Goal: Task Accomplishment & Management: Manage account settings

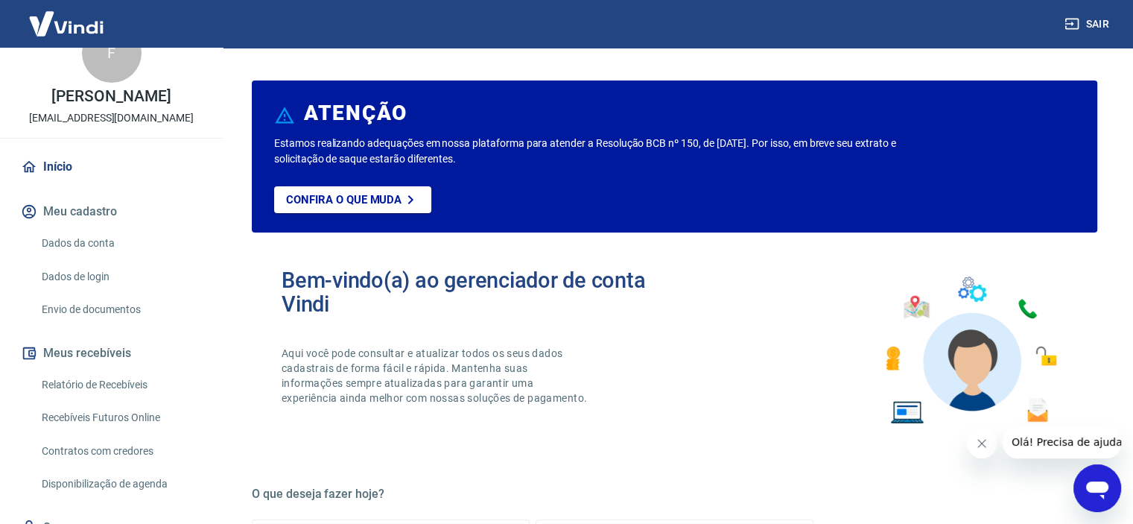
scroll to position [41, 0]
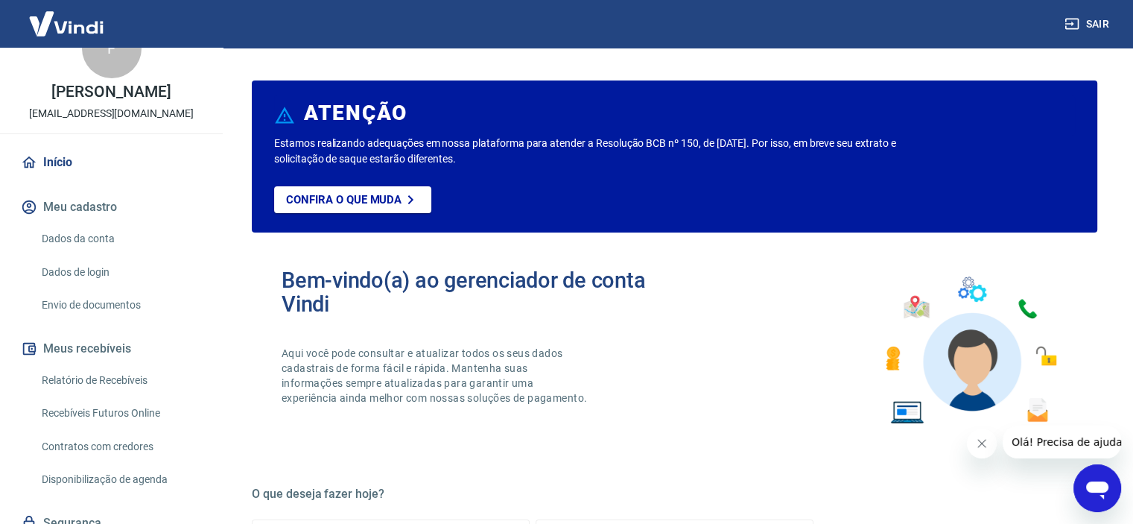
click at [86, 254] on link "Dados da conta" at bounding box center [120, 239] width 169 height 31
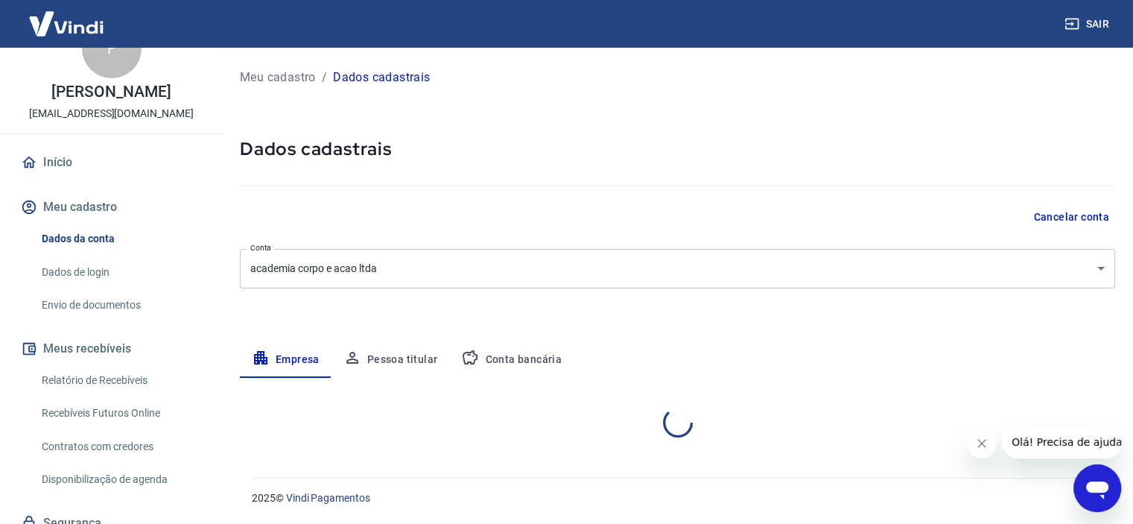
select select "MG"
select select "business"
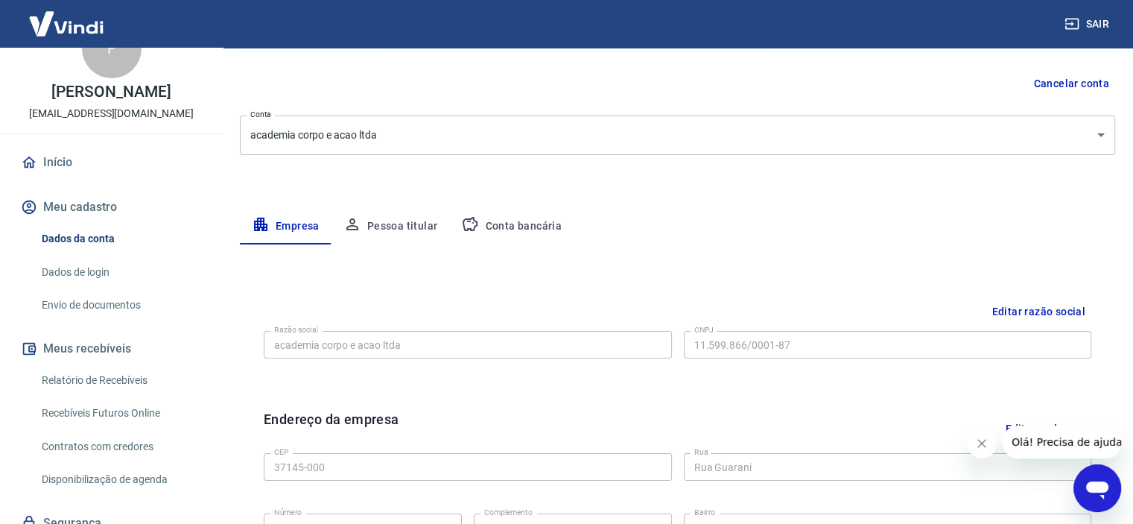
scroll to position [224, 0]
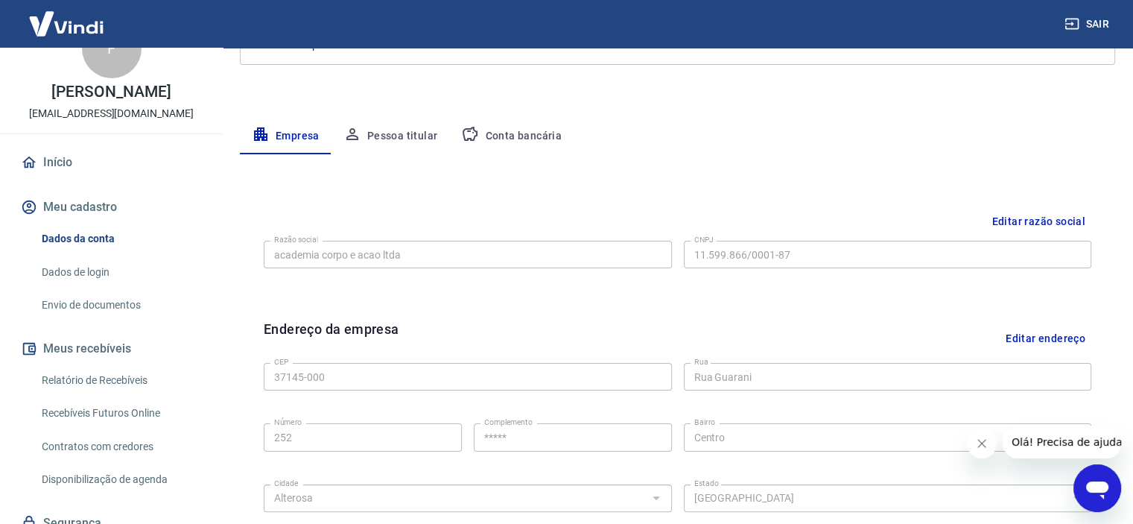
click at [94, 285] on link "Dados de login" at bounding box center [120, 272] width 169 height 31
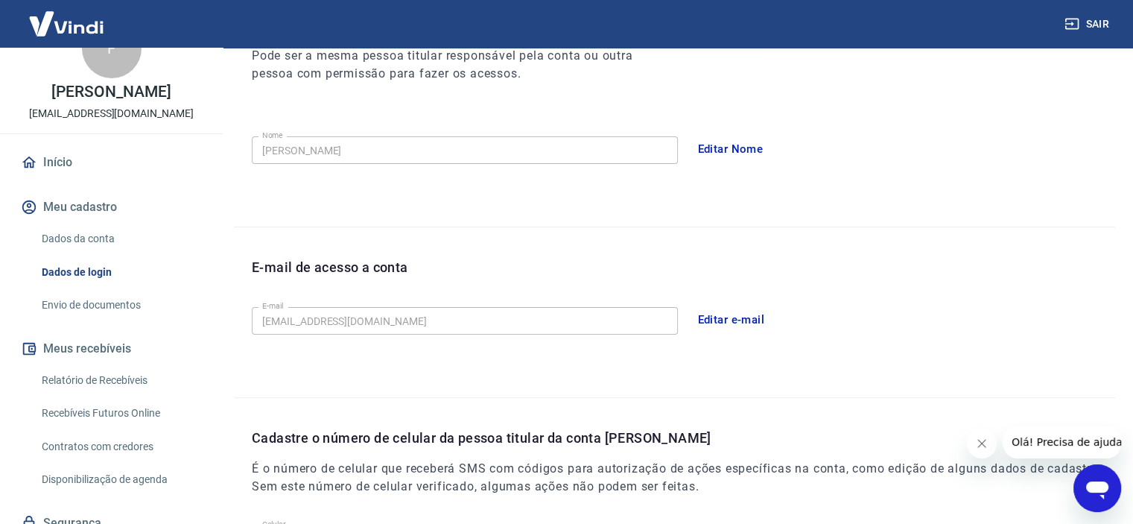
click at [721, 315] on button "Editar e-mail" at bounding box center [731, 319] width 83 height 31
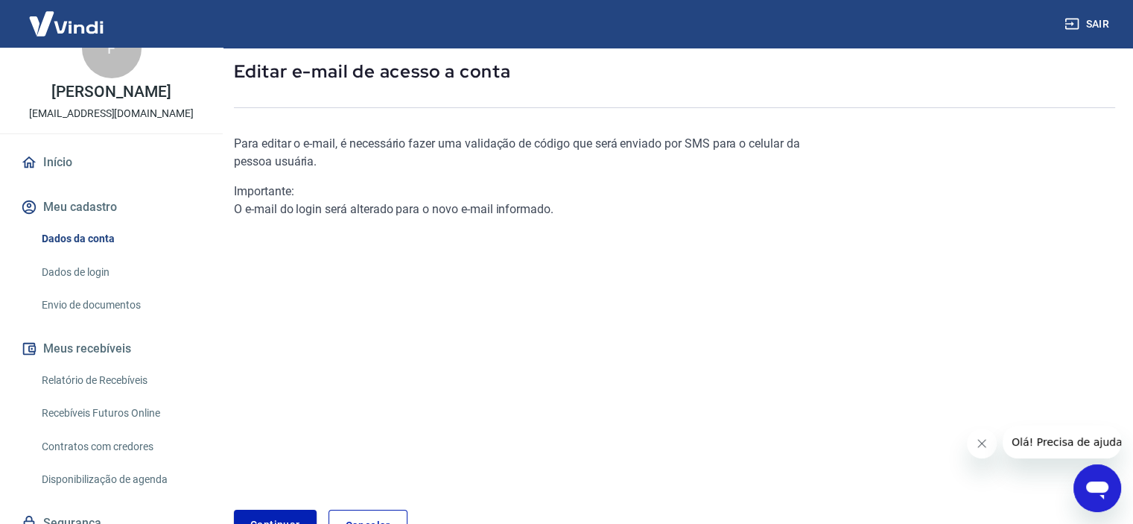
scroll to position [176, 0]
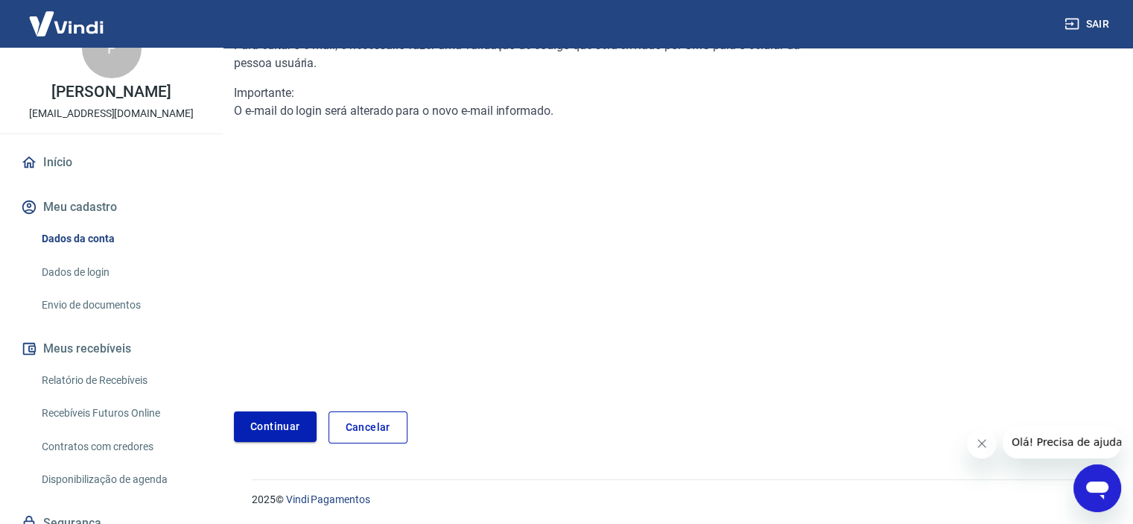
click at [270, 428] on link "Continuar" at bounding box center [275, 426] width 83 height 31
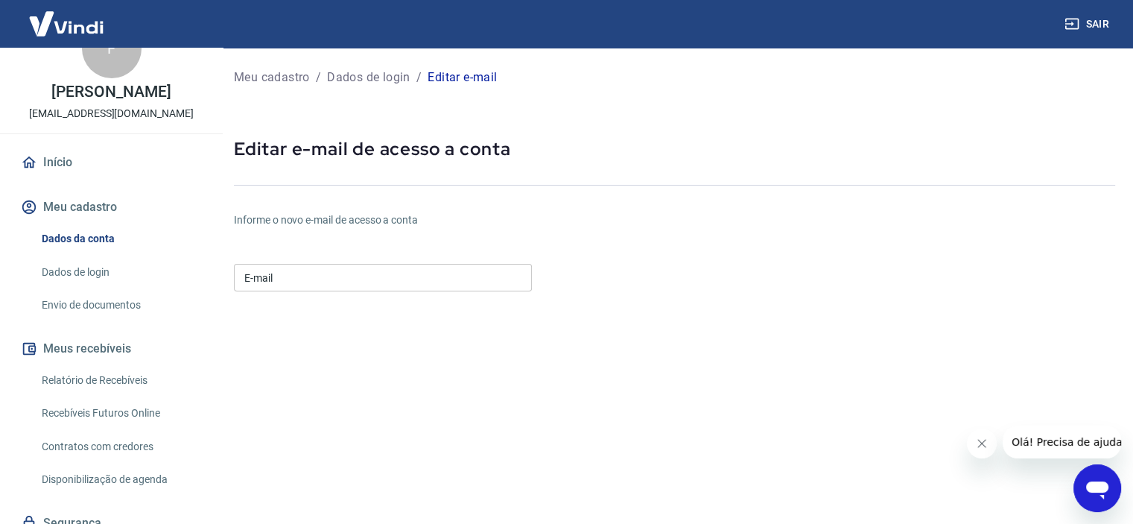
click at [334, 273] on input "E-mail" at bounding box center [383, 278] width 298 height 28
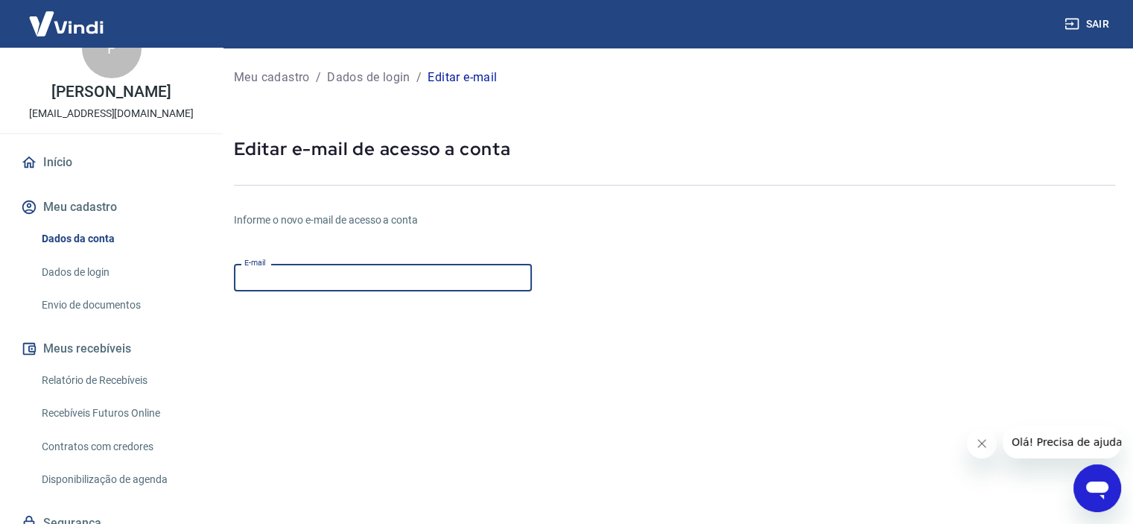
type input "[EMAIL_ADDRESS][DOMAIN_NAME]"
drag, startPoint x: 399, startPoint y: 282, endPoint x: 192, endPoint y: 280, distance: 207.2
click at [192, 280] on div "Sair F FABIANA MONTEIRO DE BARROS newmedleymatriz@gmail.com Início Meu cadastro…" at bounding box center [566, 262] width 1133 height 524
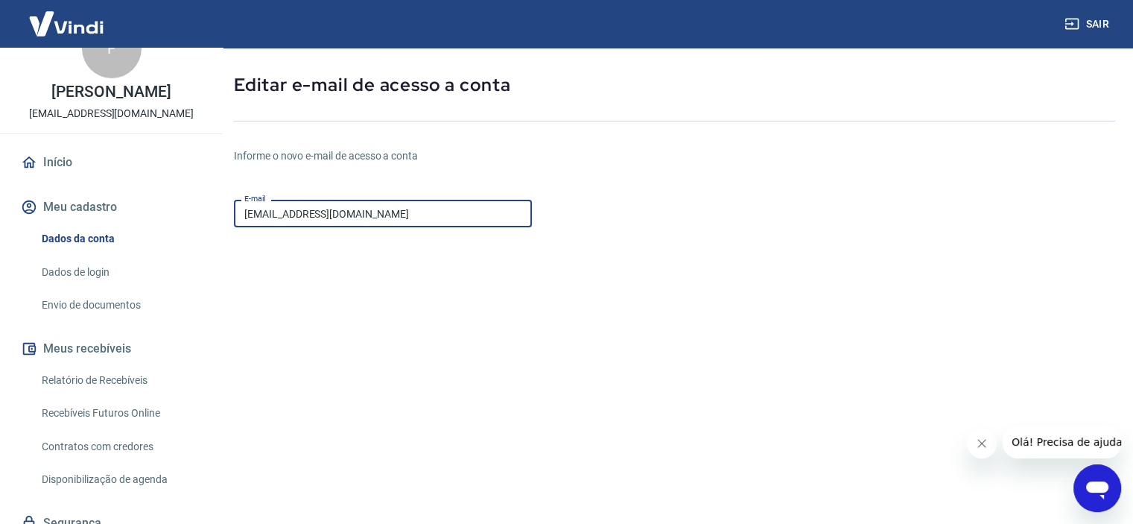
scroll to position [149, 0]
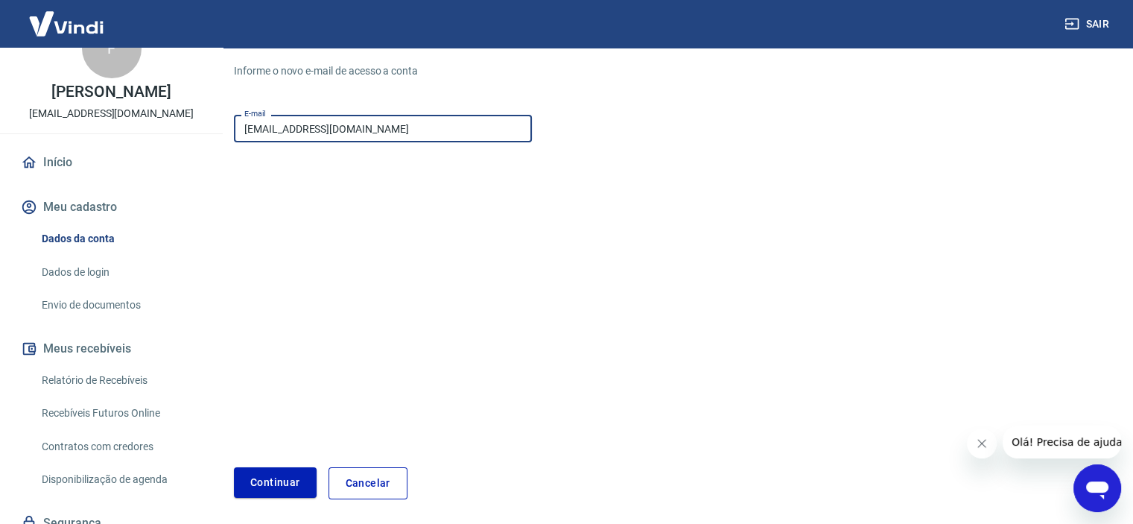
click at [380, 485] on link "Cancelar" at bounding box center [368, 483] width 79 height 32
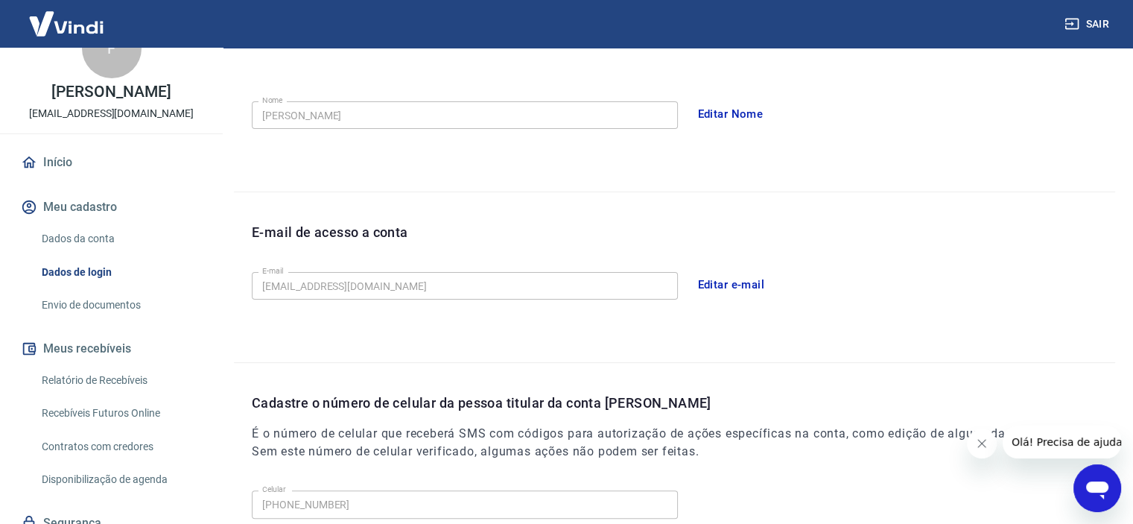
scroll to position [429, 0]
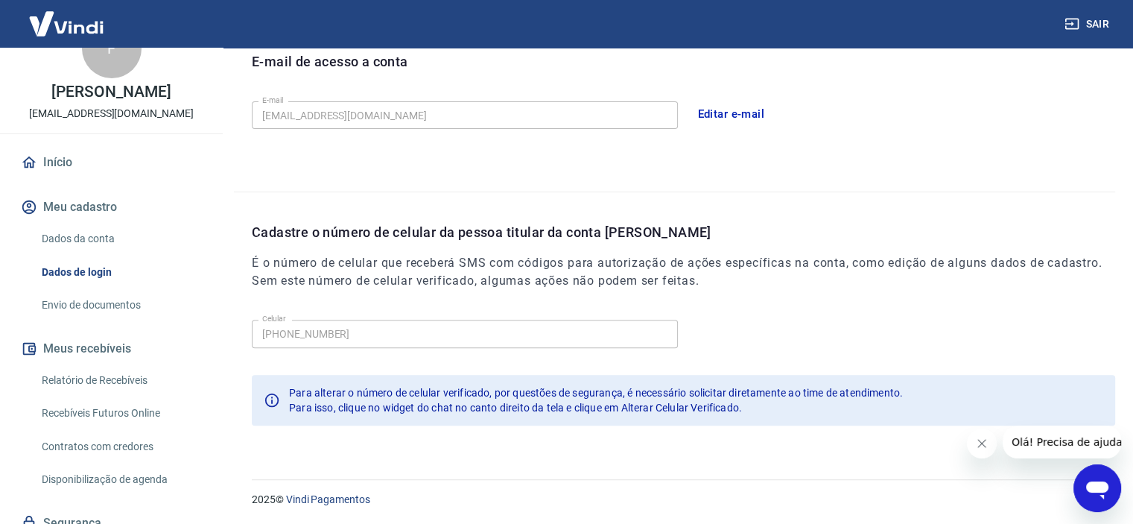
click at [438, 347] on div "Celular (11) 91044-7474 Celular" at bounding box center [684, 332] width 864 height 37
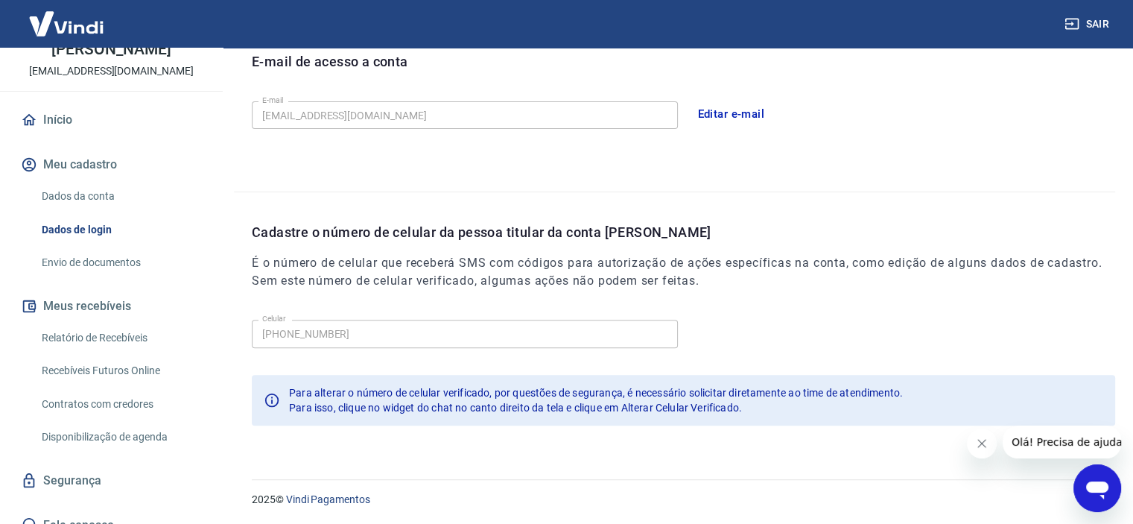
scroll to position [116, 0]
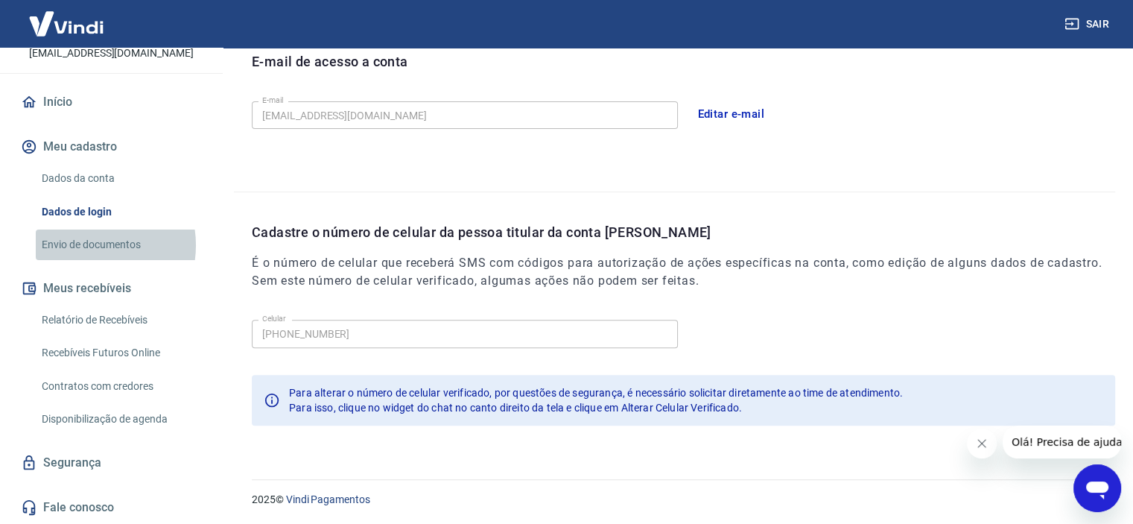
click at [89, 247] on link "Envio de documentos" at bounding box center [120, 245] width 169 height 31
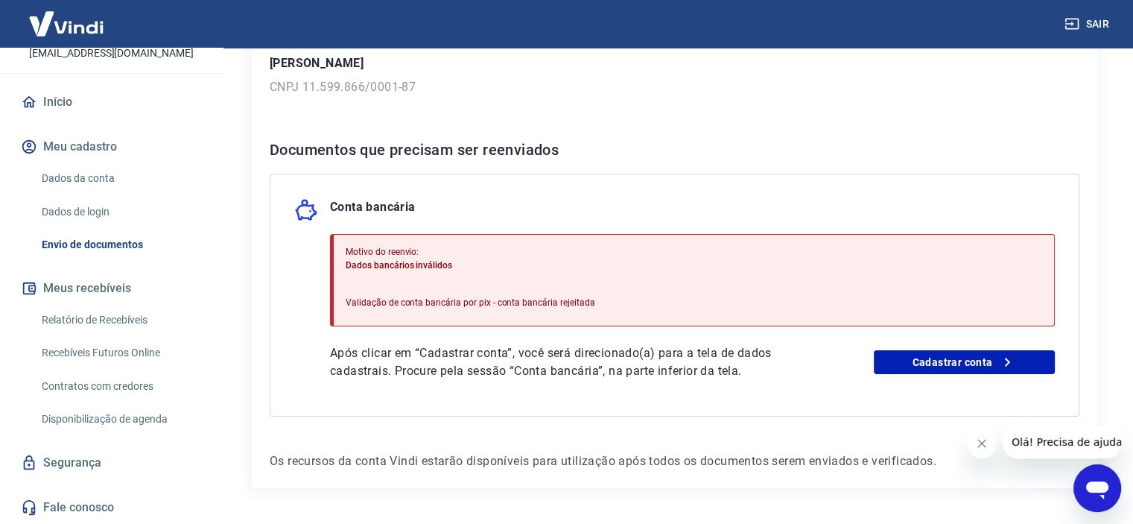
scroll to position [268, 0]
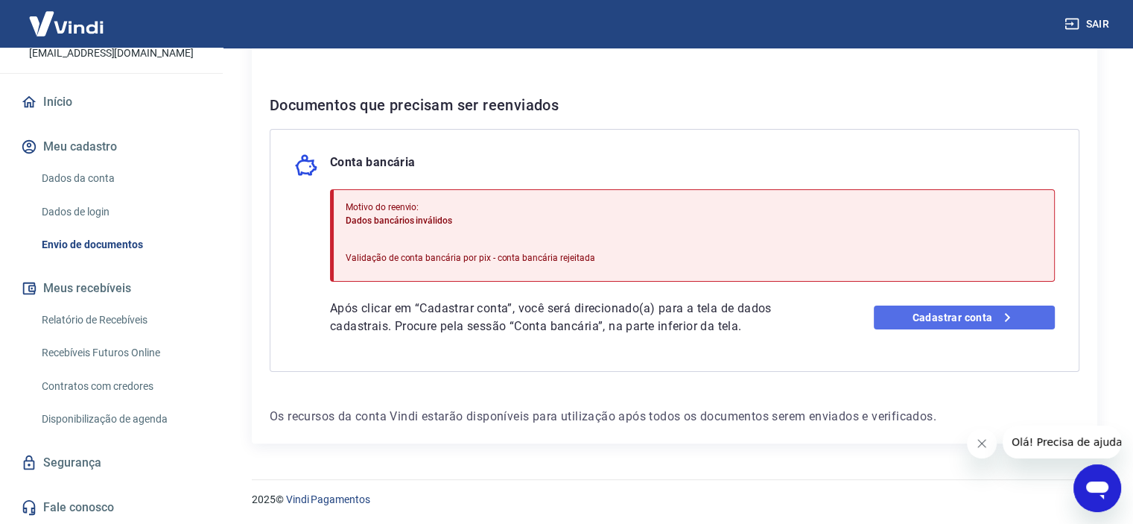
click at [949, 313] on link "Cadastrar conta" at bounding box center [964, 318] width 181 height 24
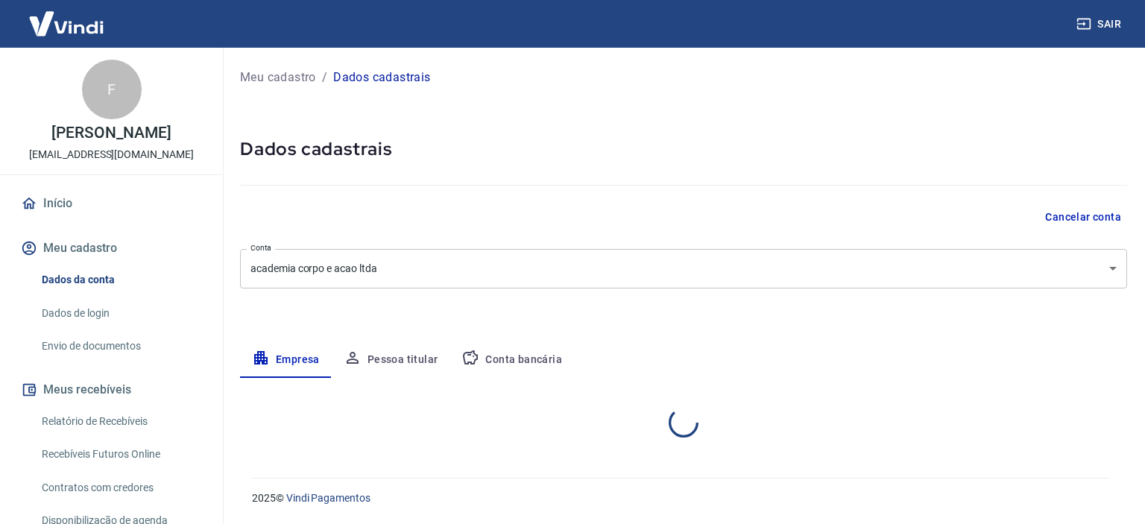
select select "MG"
select select "business"
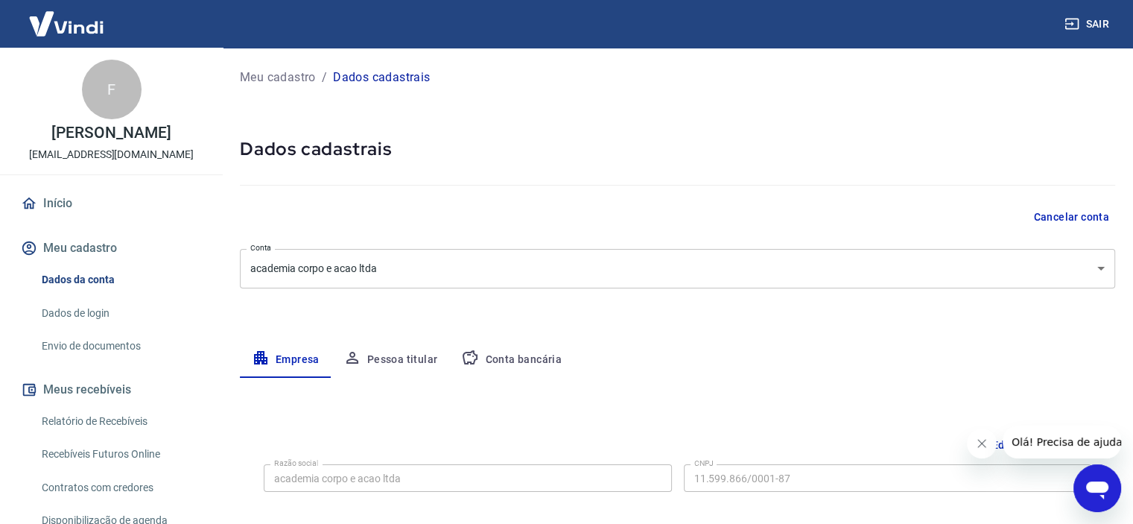
scroll to position [149, 0]
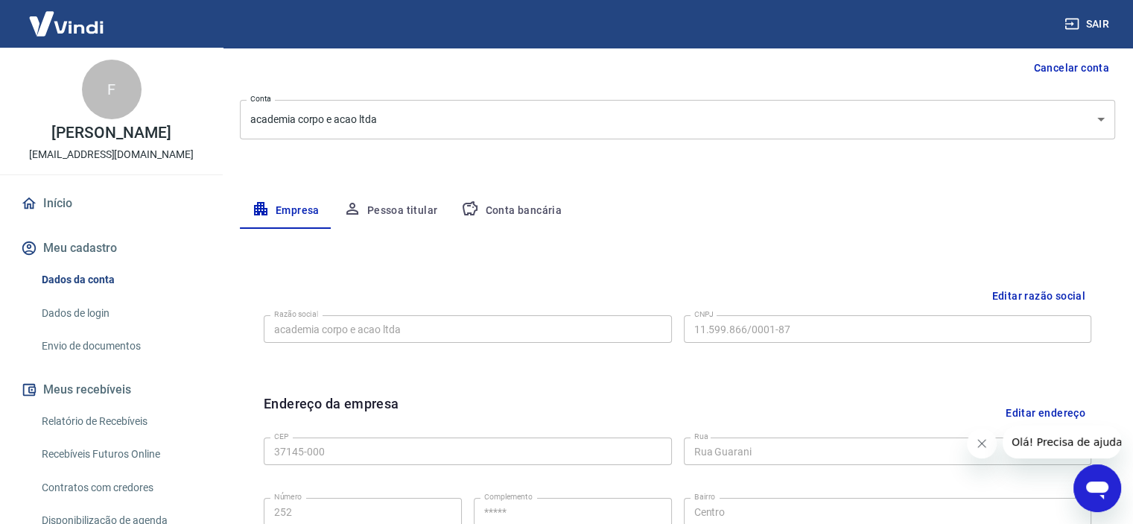
click at [527, 208] on button "Conta bancária" at bounding box center [511, 211] width 124 height 36
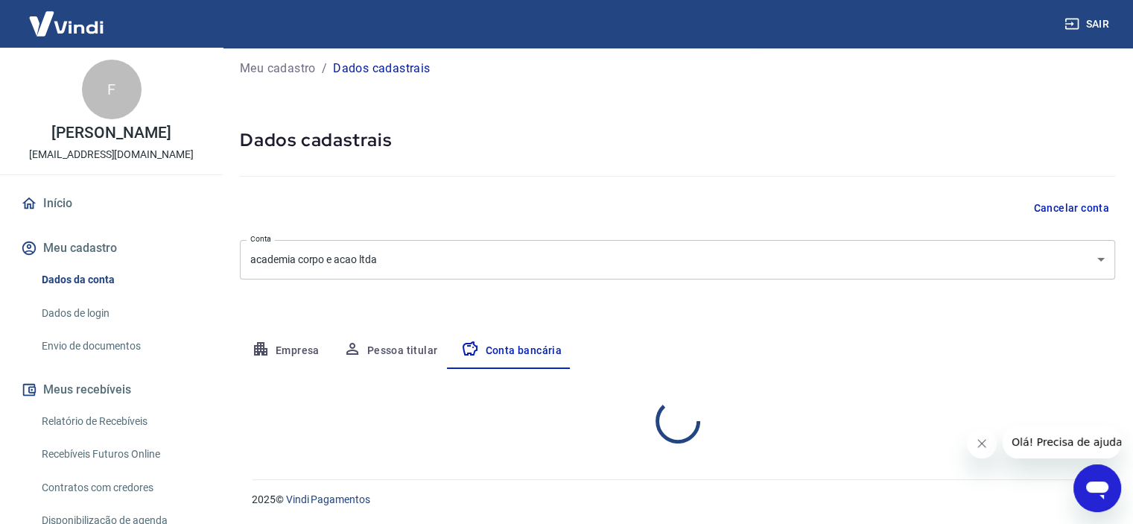
select select "1"
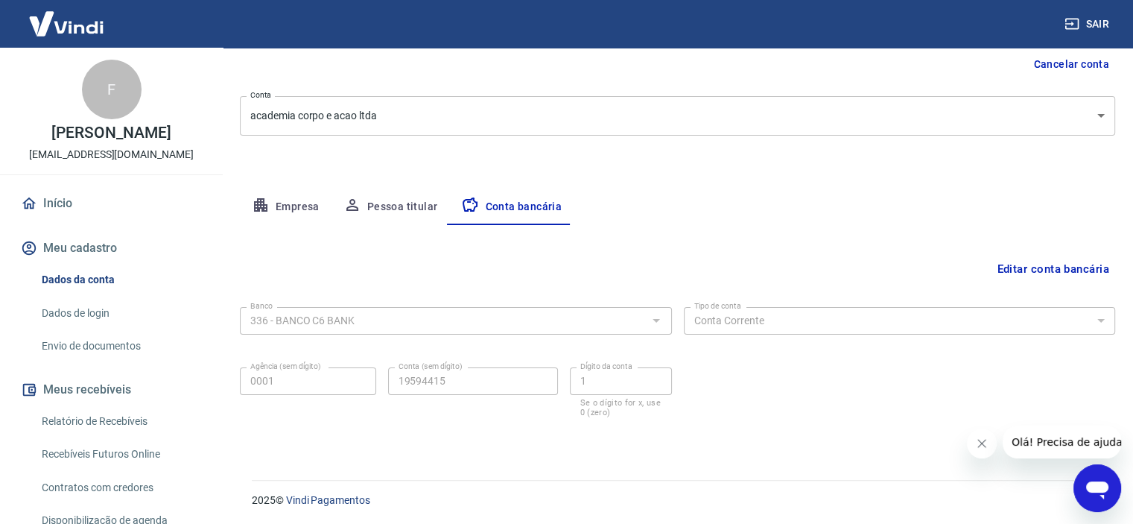
scroll to position [154, 0]
click at [399, 197] on button "Pessoa titular" at bounding box center [391, 206] width 118 height 36
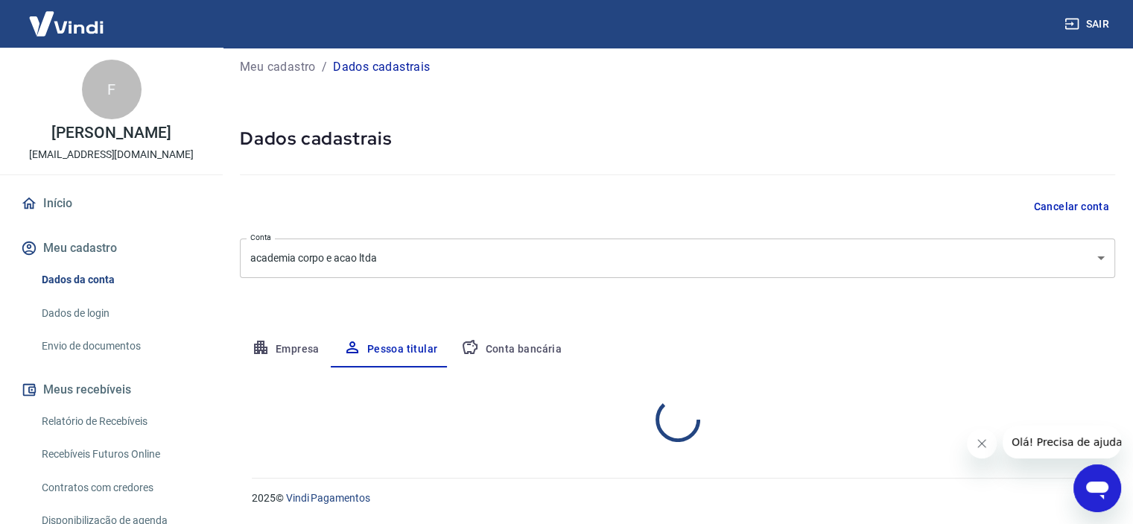
scroll to position [72, 0]
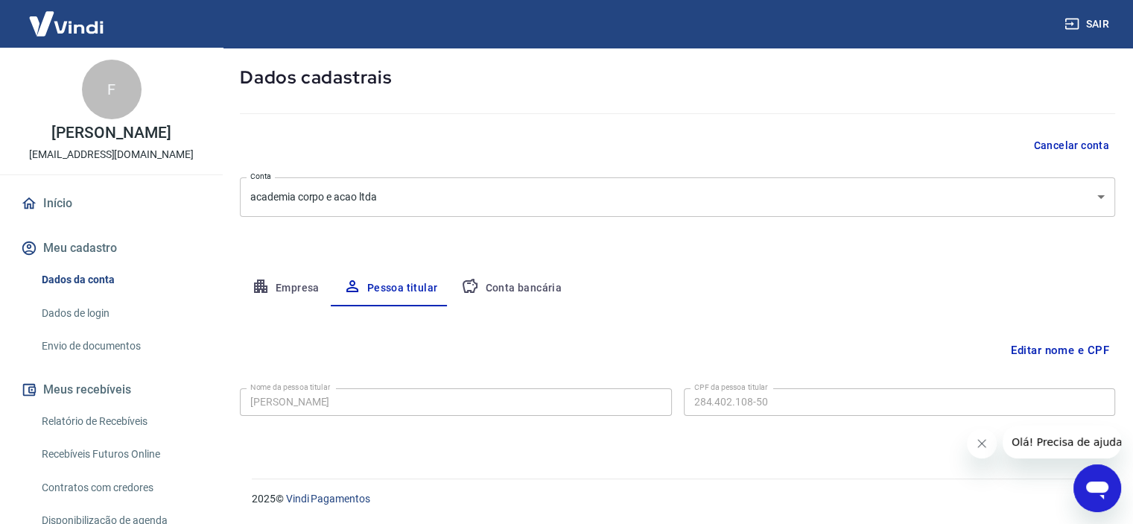
click at [284, 289] on button "Empresa" at bounding box center [286, 289] width 92 height 36
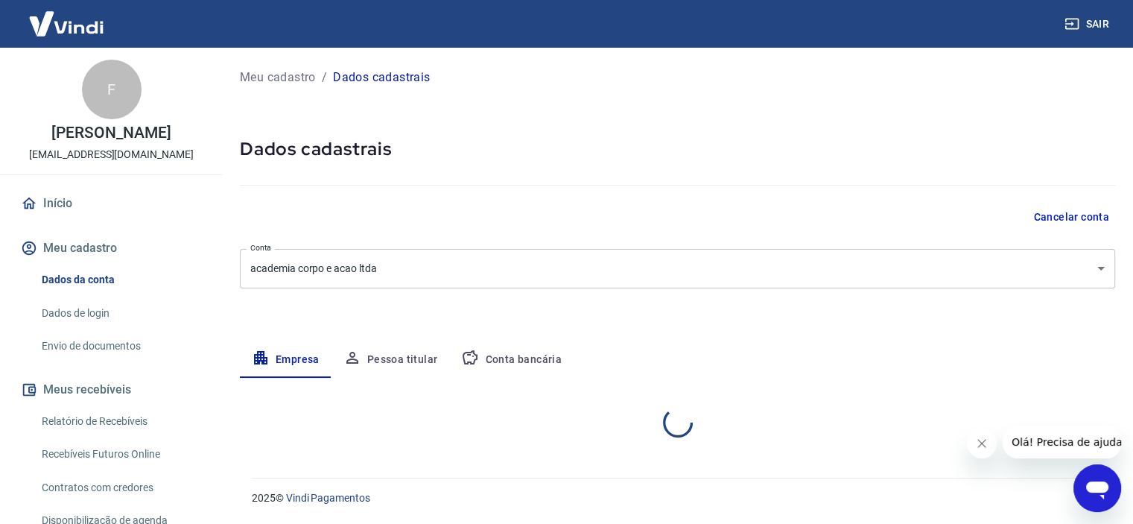
scroll to position [0, 0]
select select "MG"
select select "business"
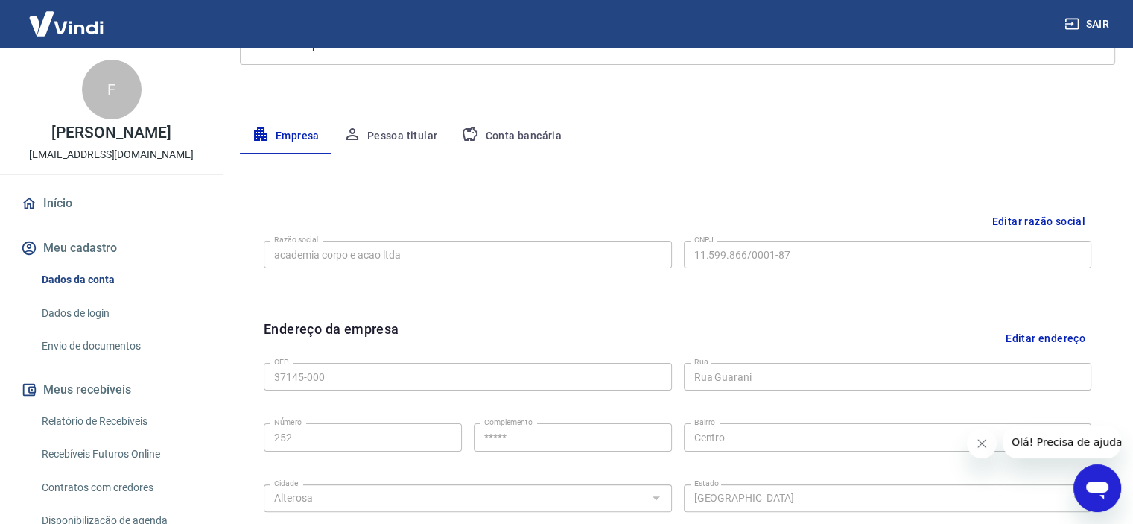
scroll to position [75, 0]
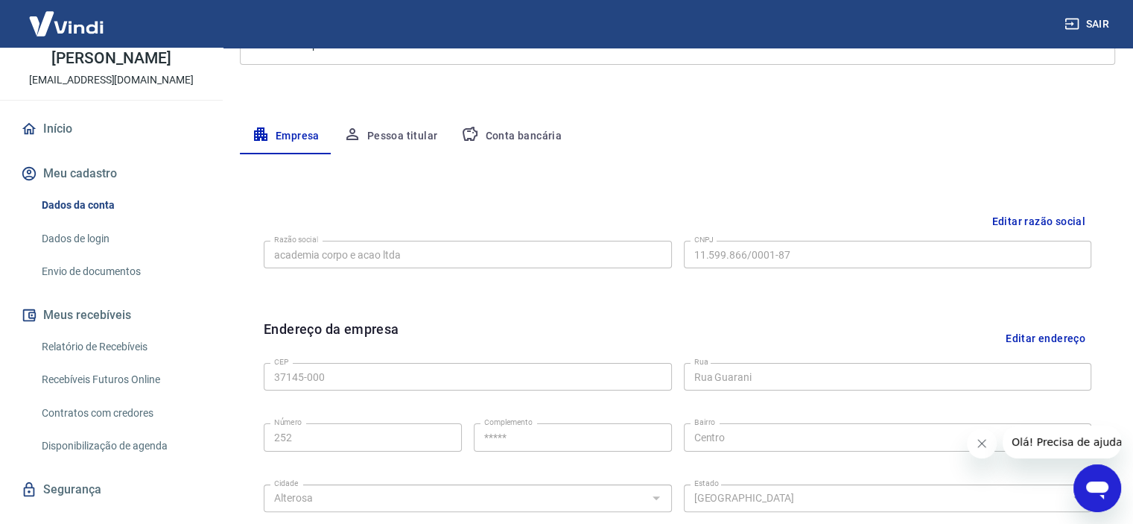
click at [131, 287] on link "Envio de documentos" at bounding box center [120, 271] width 169 height 31
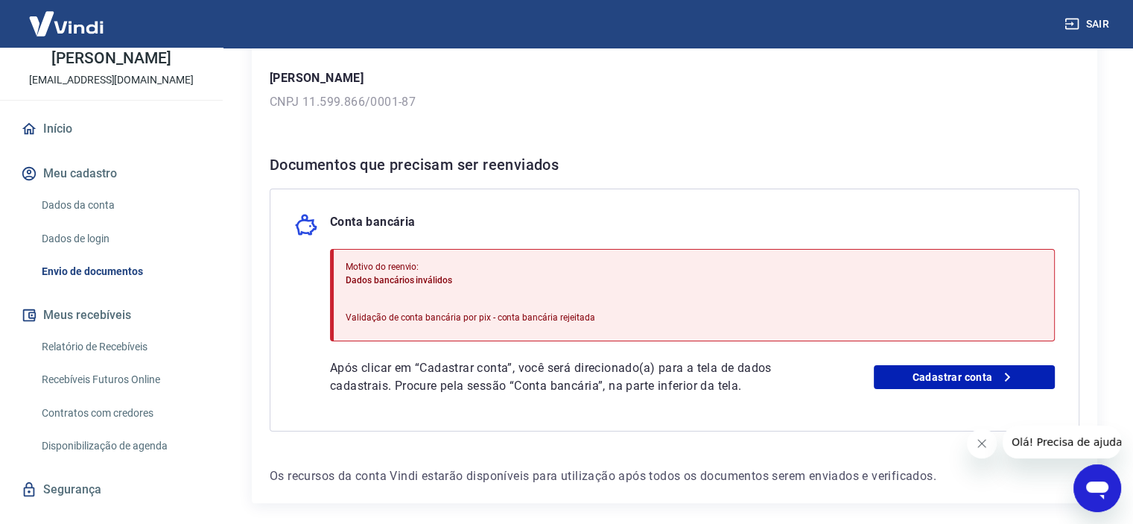
scroll to position [268, 0]
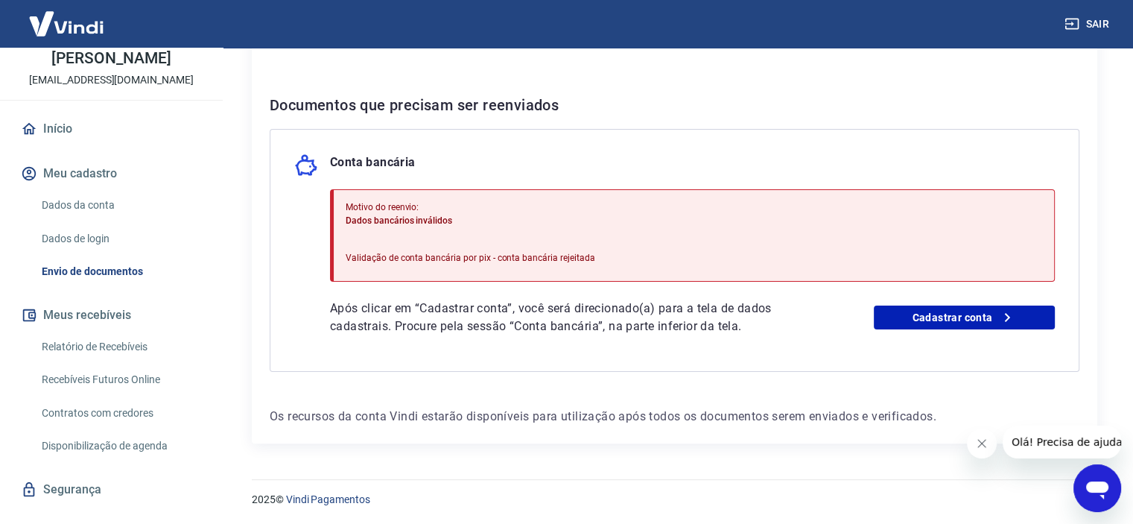
click at [938, 303] on div "Após clicar em “Cadastrar conta”, você será direcionado(a) para a tela de dados…" at bounding box center [692, 318] width 725 height 36
click at [926, 318] on link "Cadastrar conta" at bounding box center [964, 318] width 181 height 24
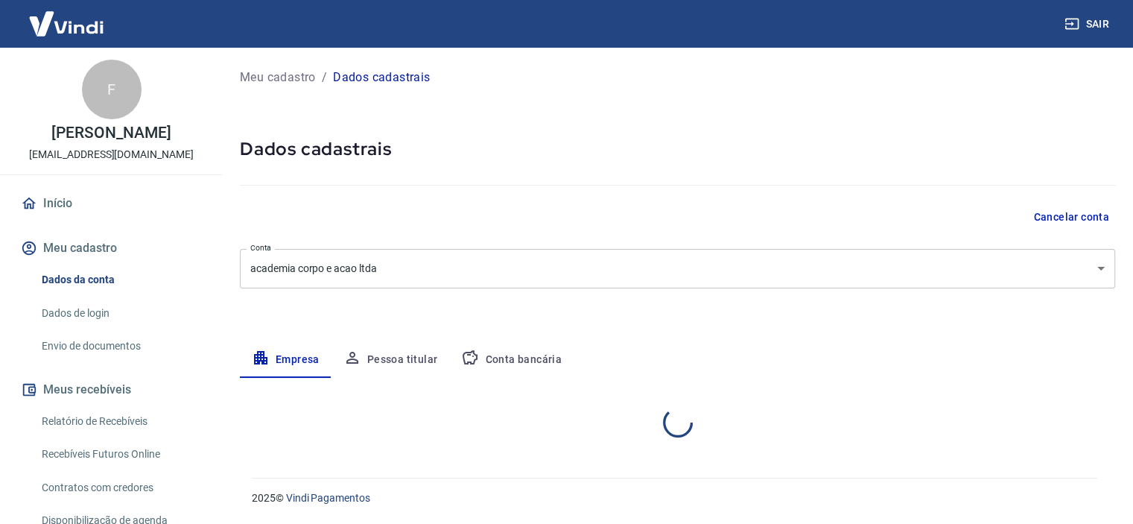
select select "MG"
select select "business"
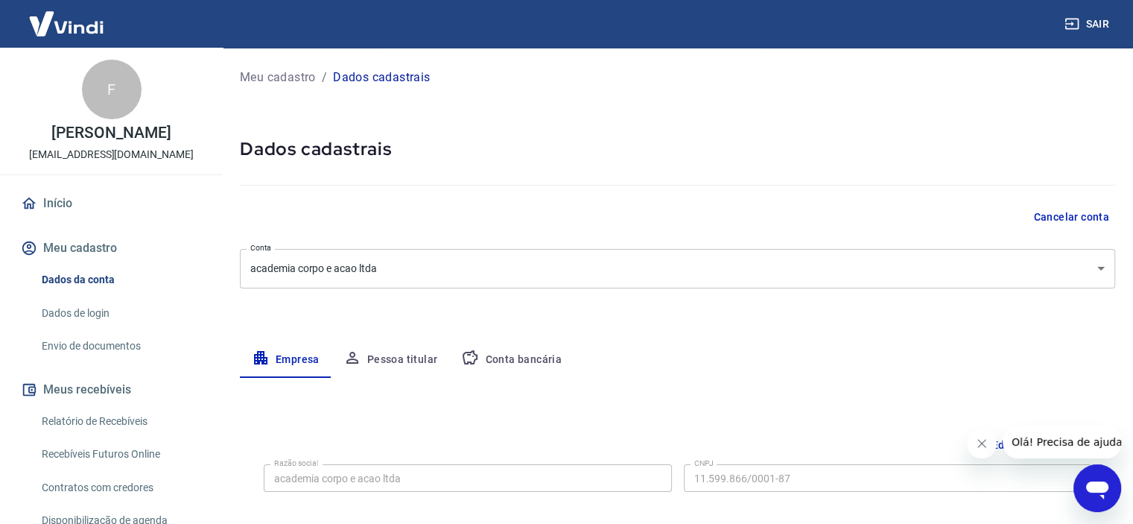
click at [528, 349] on button "Conta bancária" at bounding box center [511, 360] width 124 height 36
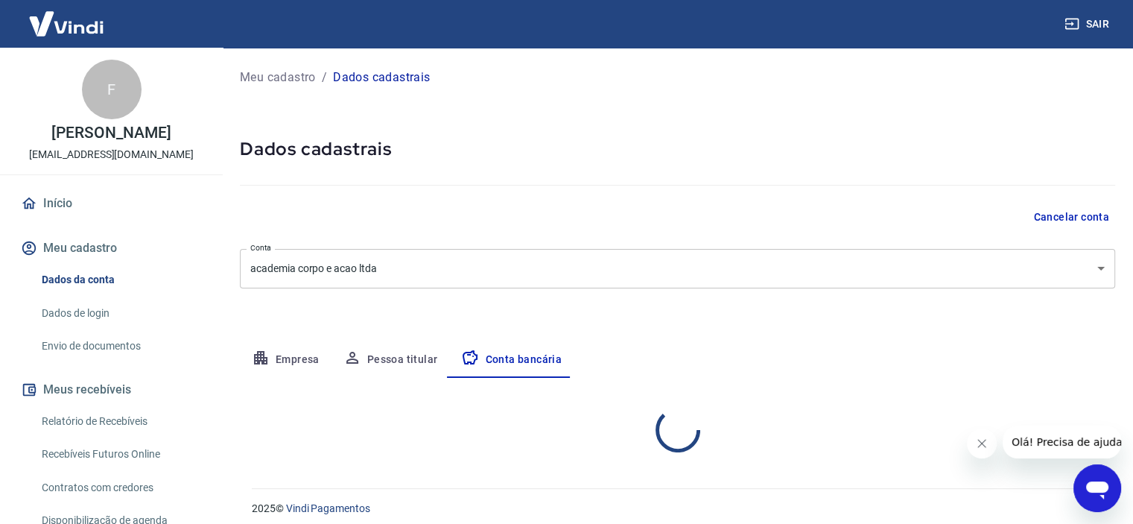
select select "1"
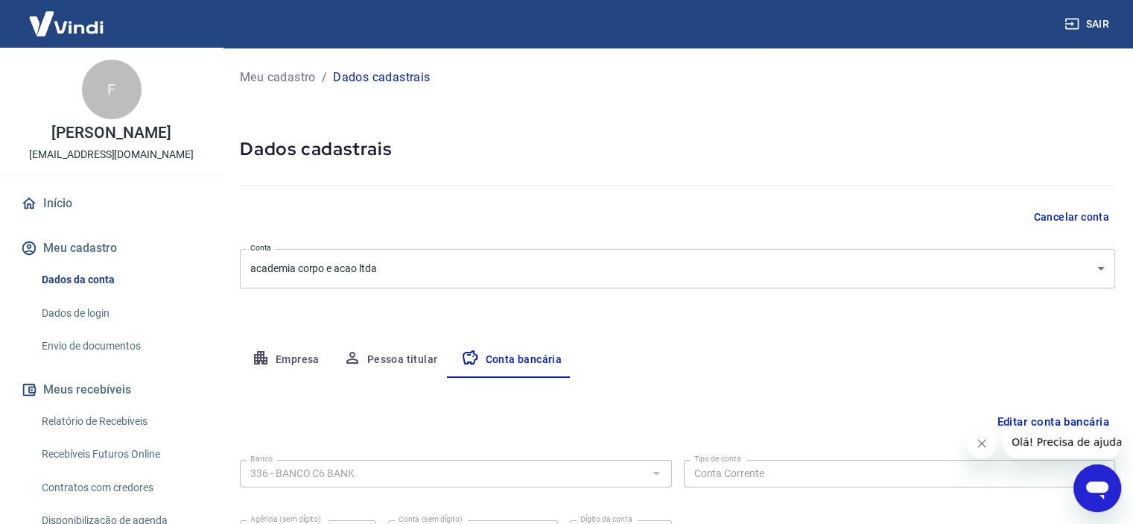
click at [1061, 414] on button "Editar conta bancária" at bounding box center [1053, 422] width 124 height 28
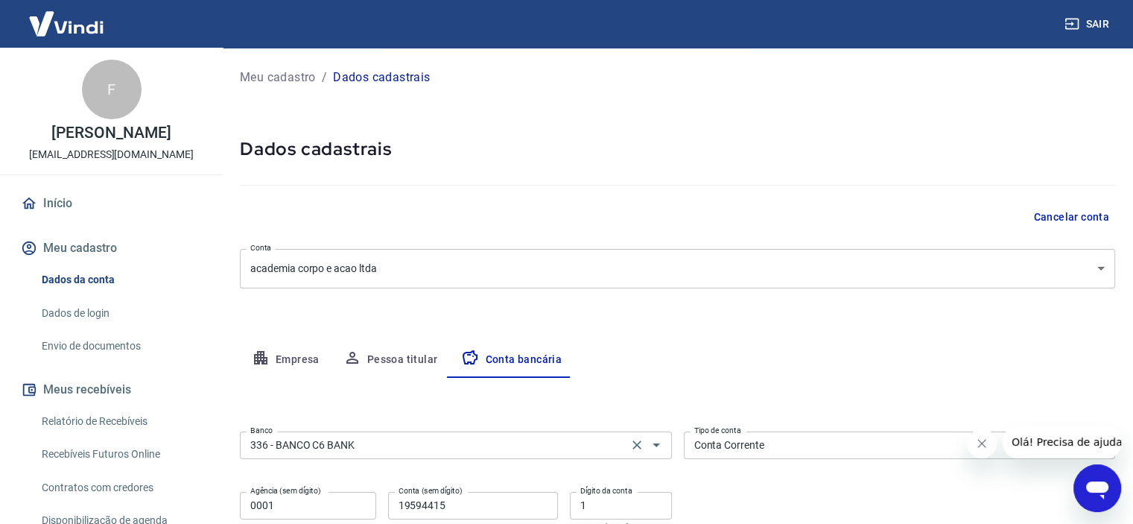
click at [621, 443] on input "336 - BANCO C6 BANK" at bounding box center [433, 445] width 379 height 19
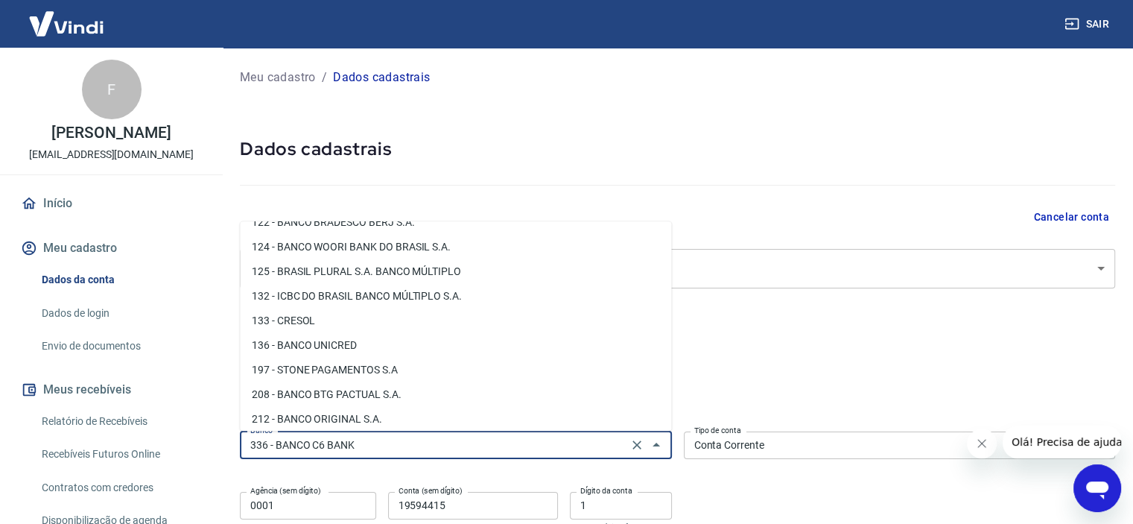
scroll to position [820, 0]
click at [370, 370] on li "197 - STONE PAGAMENTOS S.A" at bounding box center [455, 370] width 431 height 25
type input "197 - STONE PAGAMENTOS S.A"
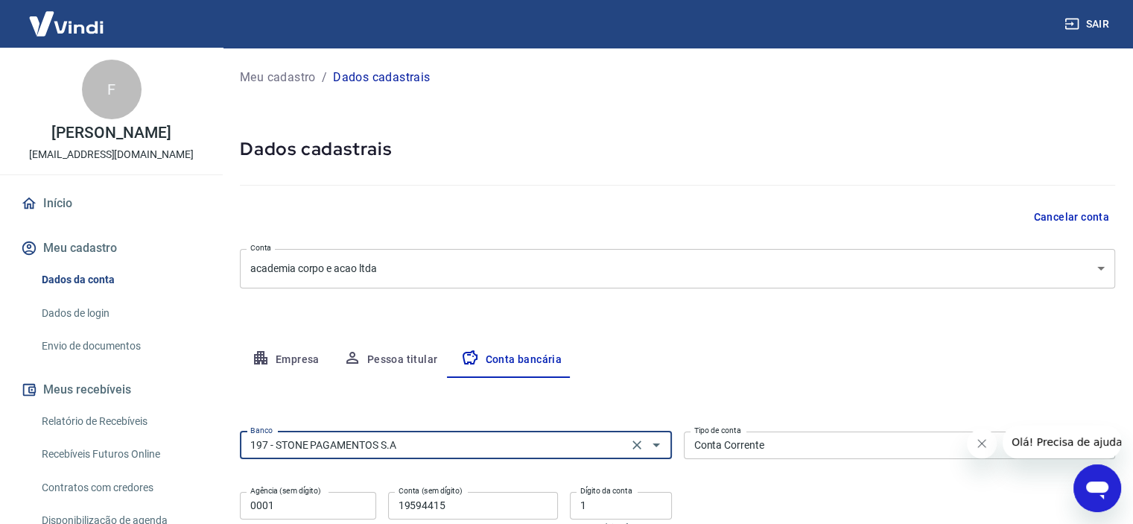
scroll to position [75, 0]
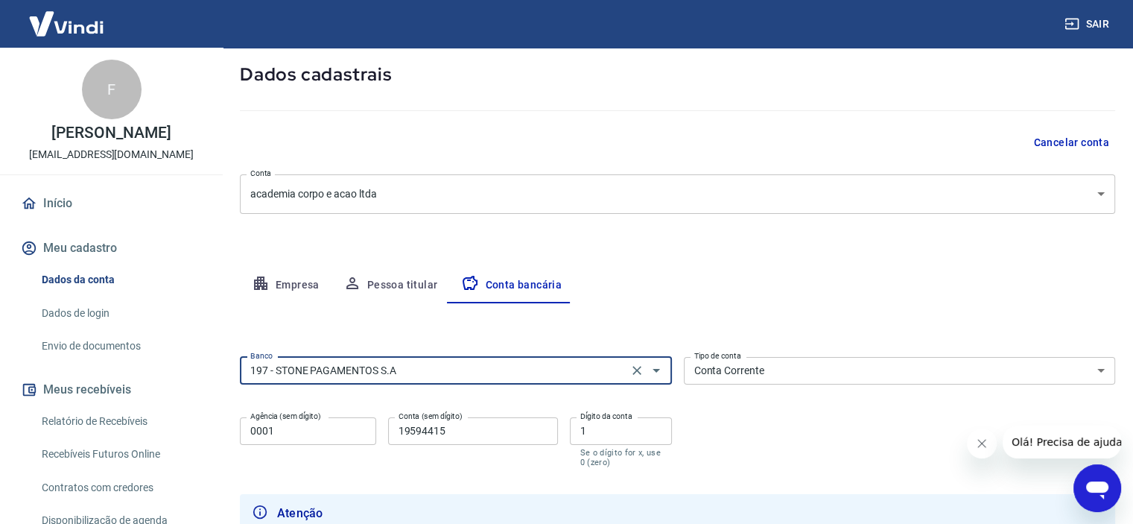
click at [418, 433] on input "19594415" at bounding box center [473, 431] width 170 height 28
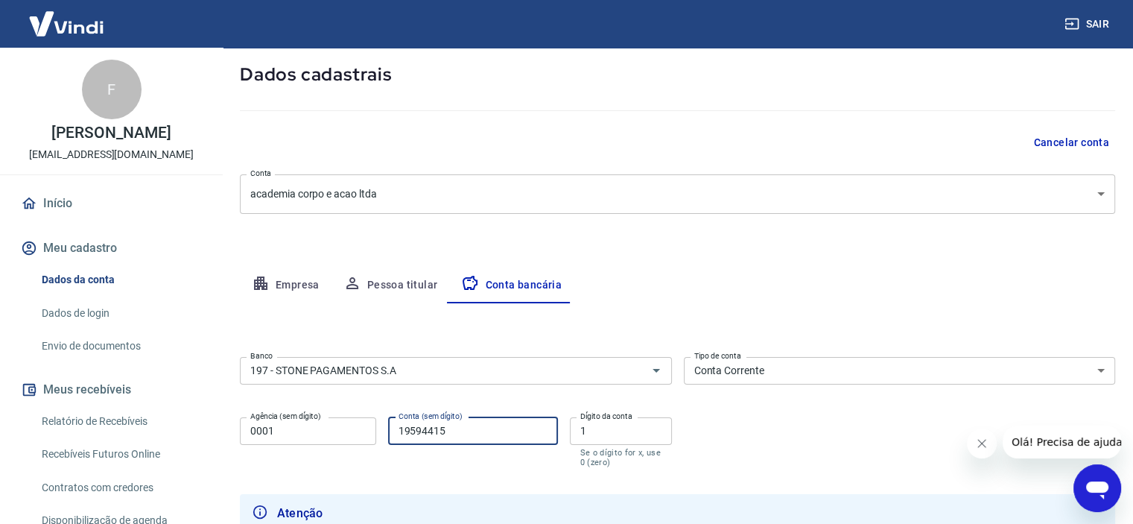
click at [418, 433] on input "19594415" at bounding box center [473, 431] width 170 height 28
paste input "57221152"
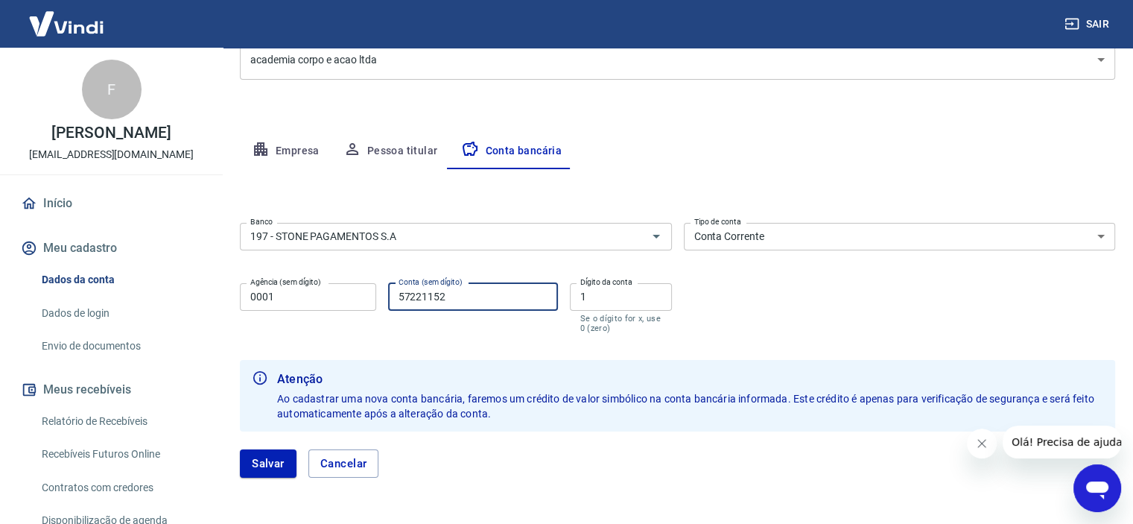
scroll to position [224, 0]
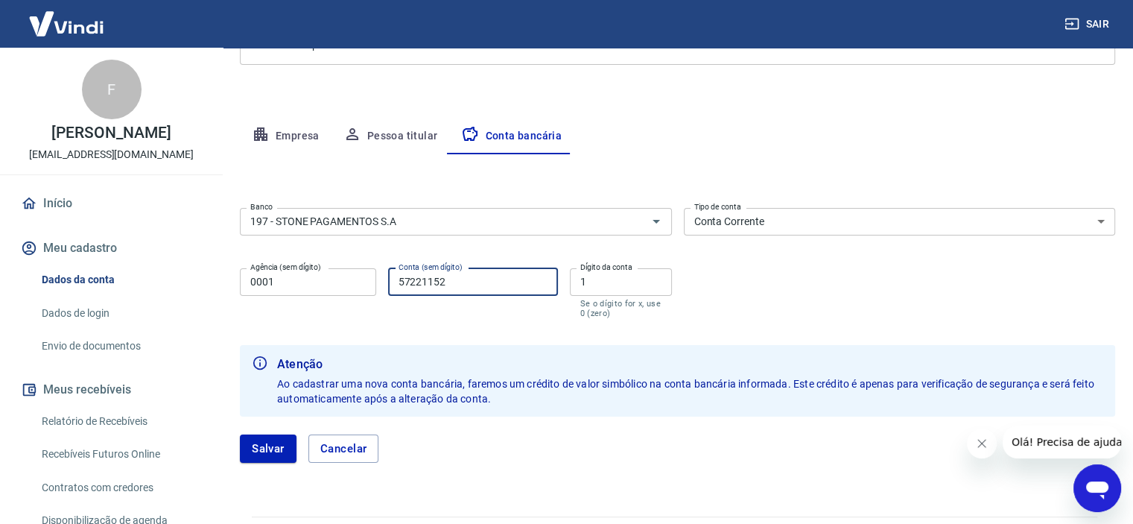
type input "57221152"
click at [659, 273] on input "1" at bounding box center [621, 282] width 102 height 28
type input "0"
click at [716, 303] on div "Banco 197 - STONE PAGAMENTOS S.A Banco Tipo de conta Conta Corrente Conta Poupa…" at bounding box center [678, 261] width 876 height 119
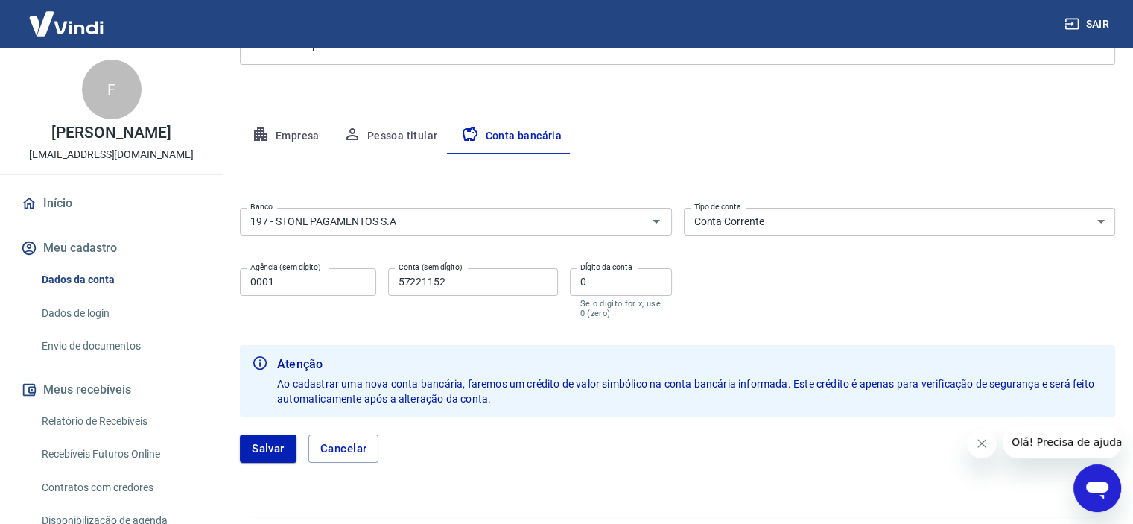
click at [440, 481] on div "Meu cadastro / Dados cadastrais Dados cadastrais Cancelar conta Conta academia …" at bounding box center [677, 161] width 911 height 674
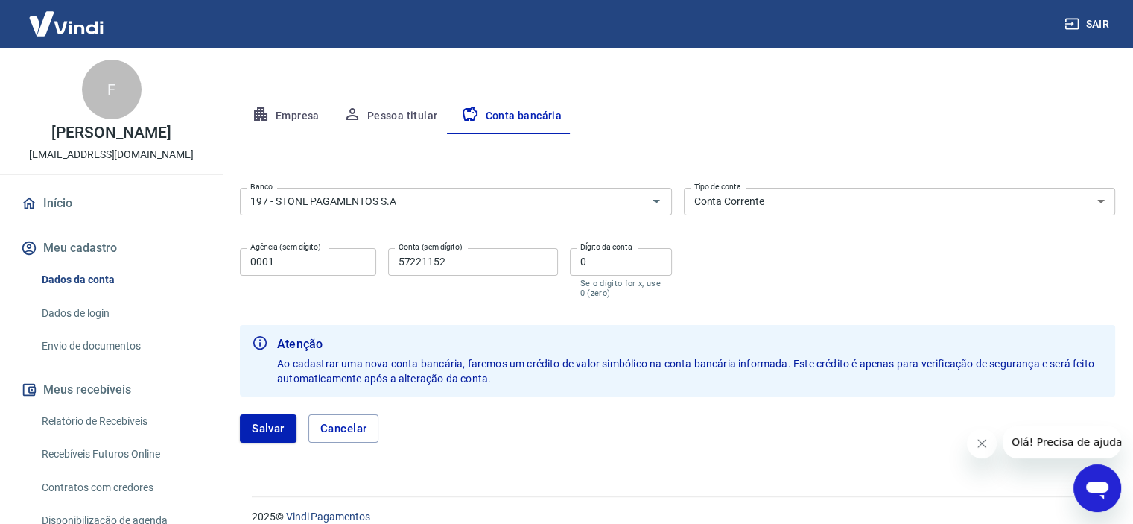
scroll to position [262, 0]
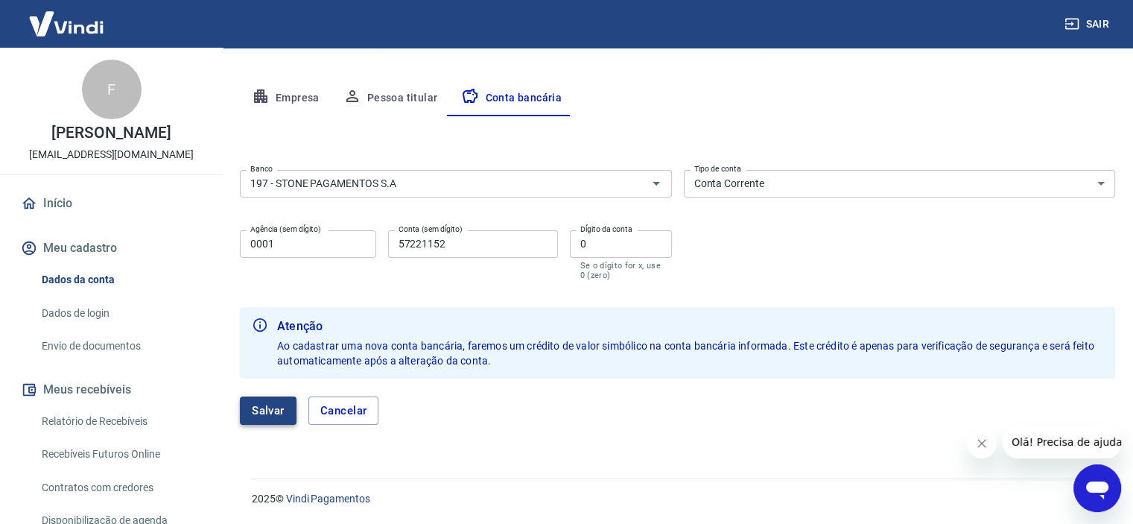
click at [259, 408] on button "Salvar" at bounding box center [268, 410] width 57 height 28
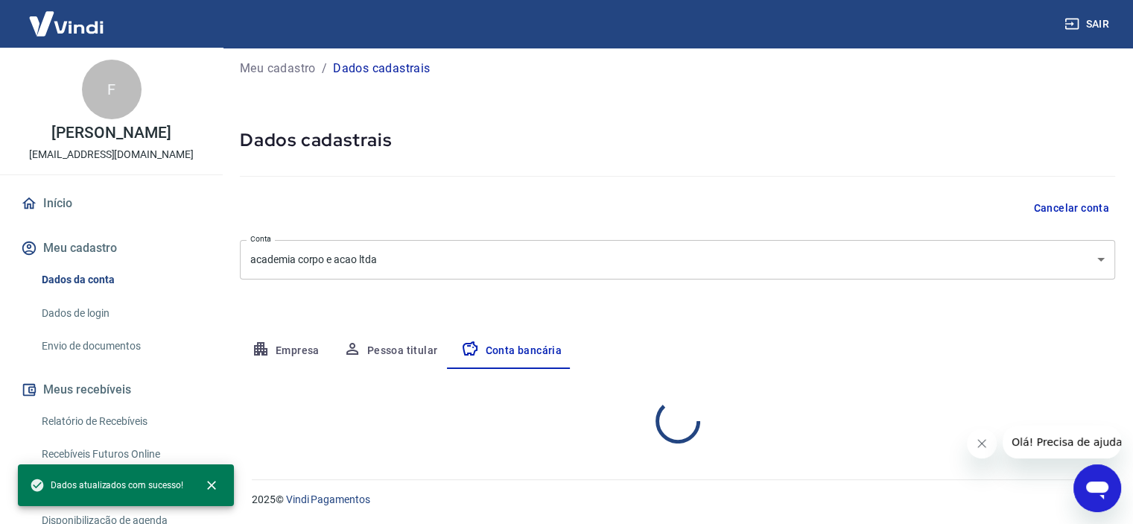
scroll to position [154, 0]
select select "1"
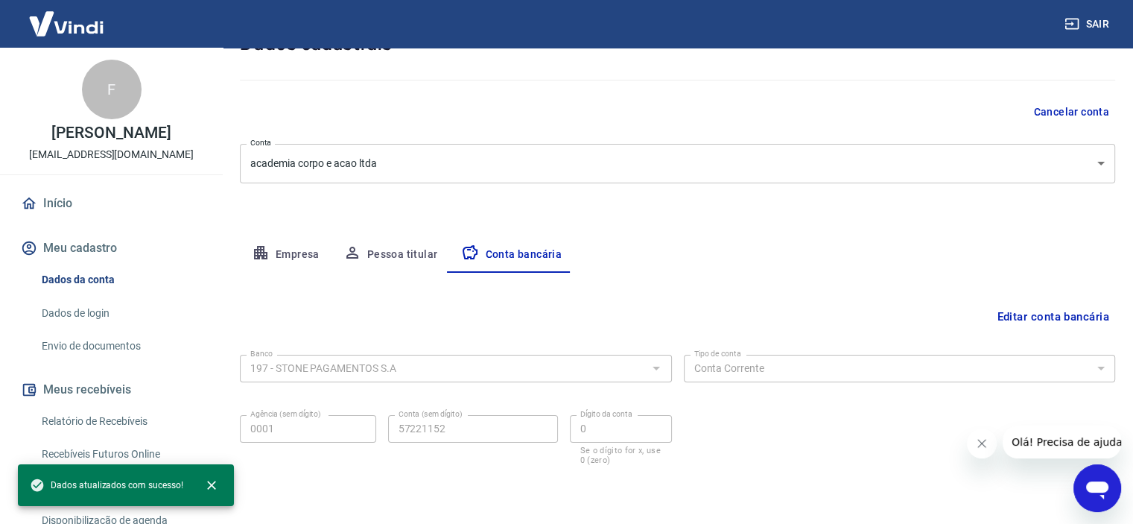
scroll to position [80, 0]
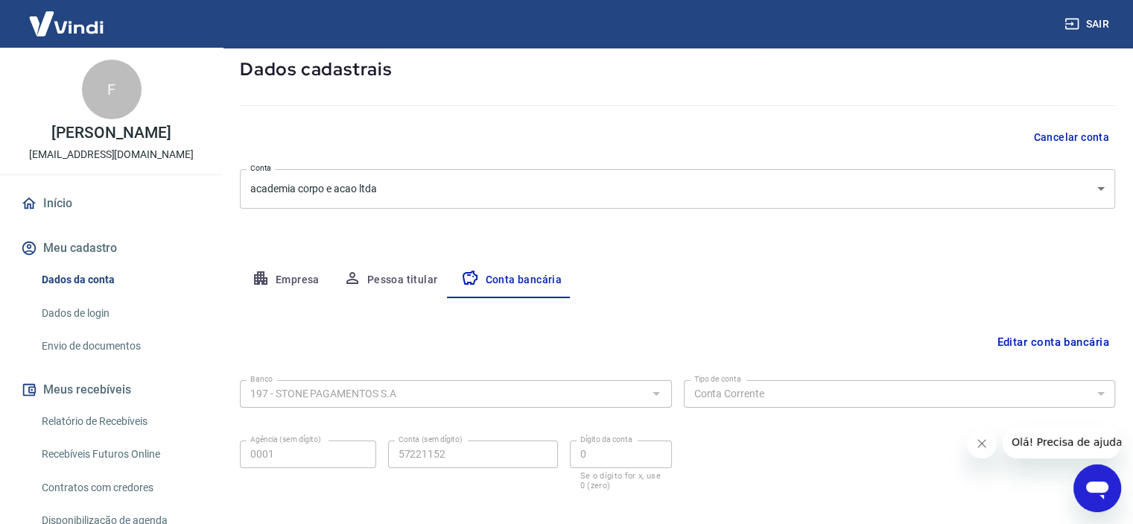
click at [136, 361] on link "Envio de documentos" at bounding box center [120, 346] width 169 height 31
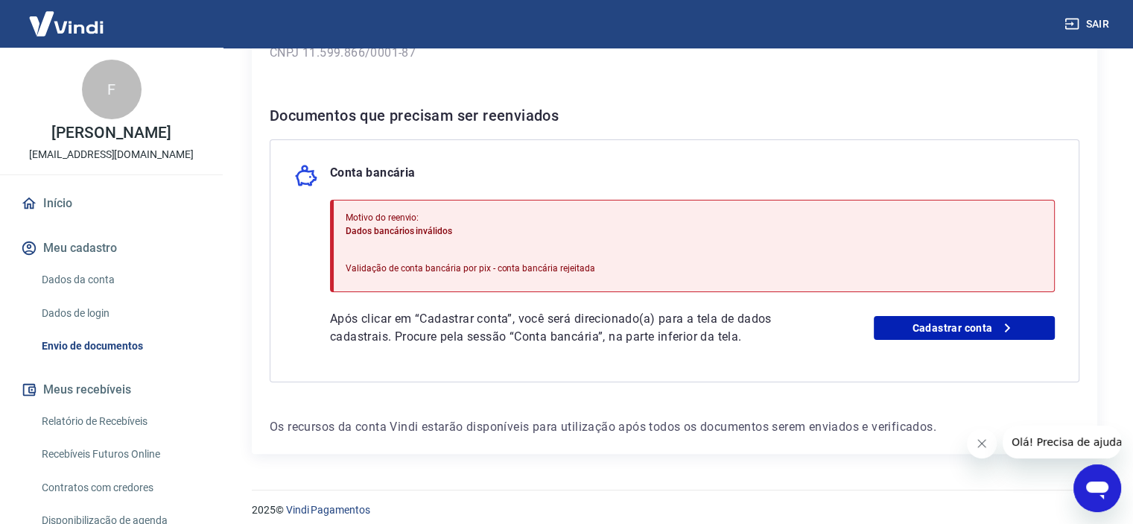
scroll to position [268, 0]
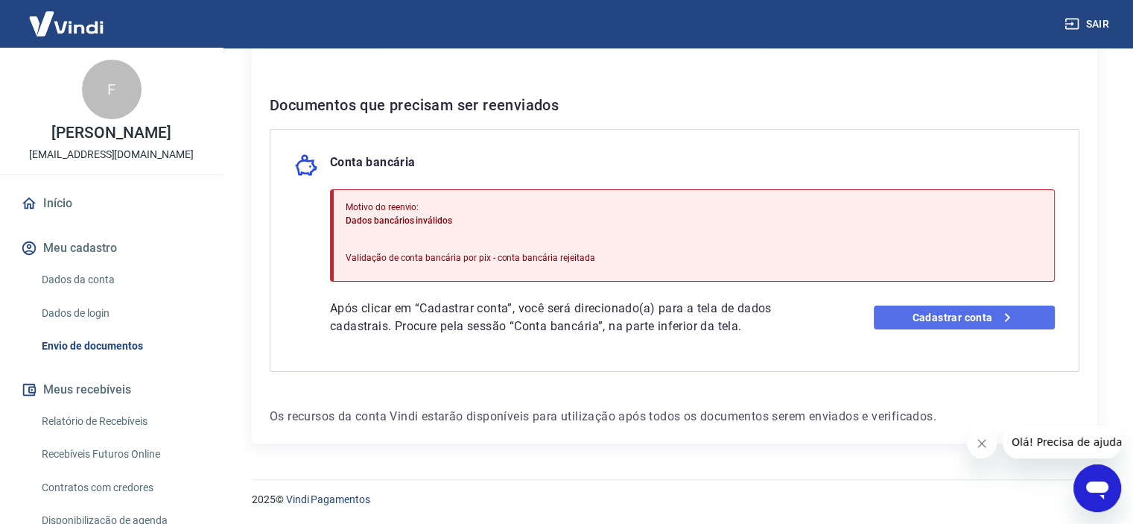
click at [923, 312] on link "Cadastrar conta" at bounding box center [964, 318] width 181 height 24
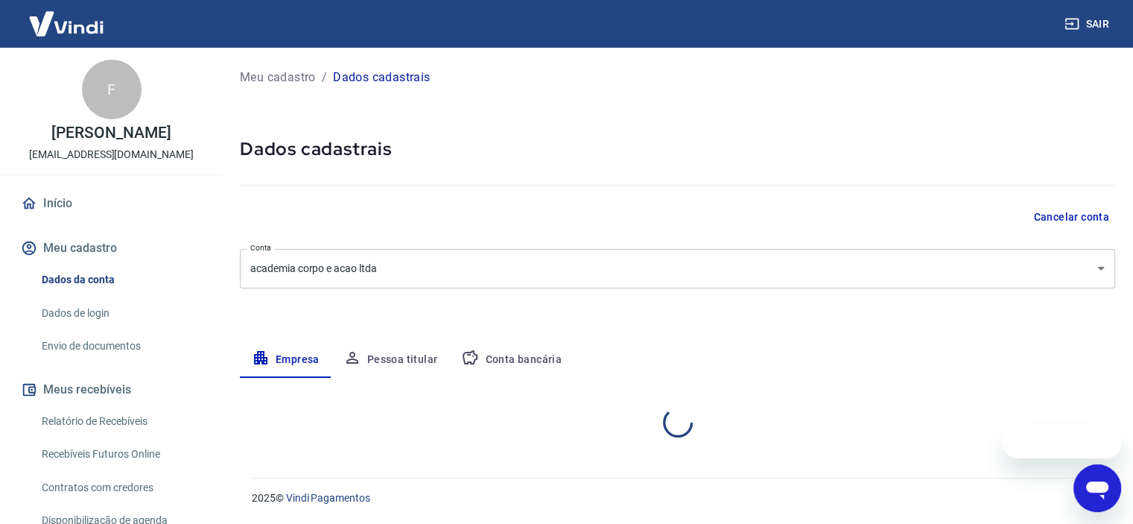
select select "MG"
select select "business"
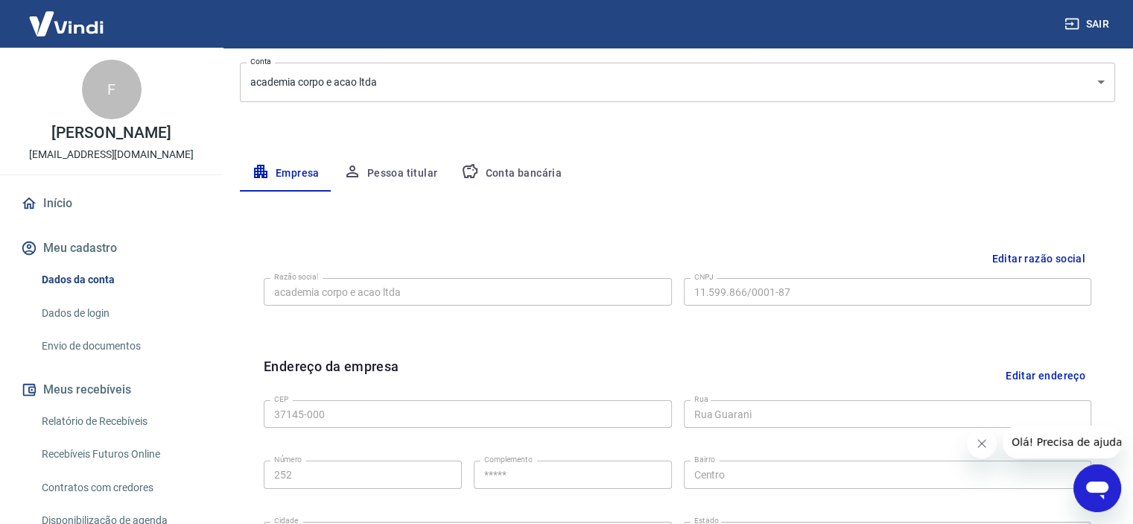
scroll to position [224, 0]
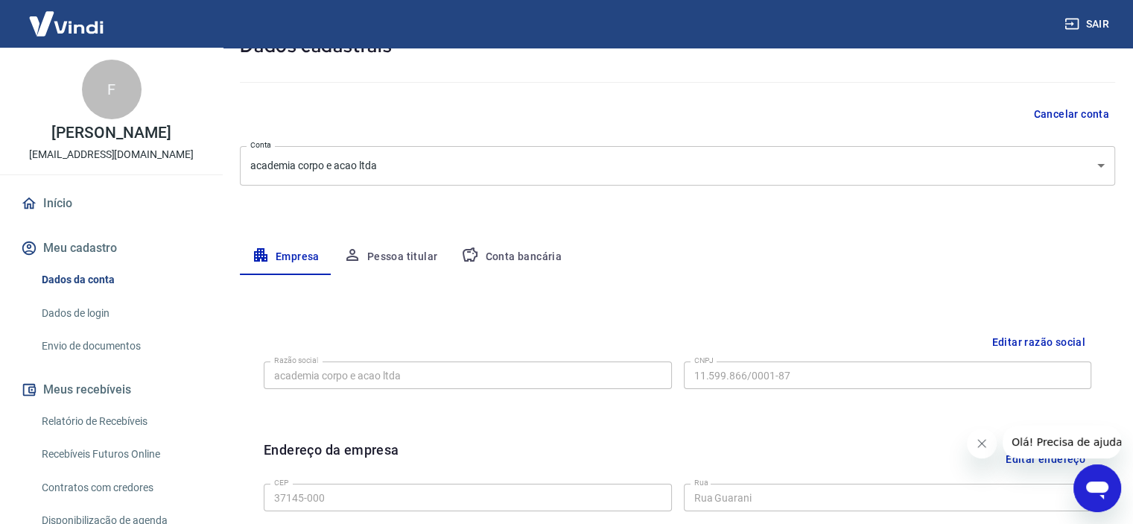
click at [398, 250] on button "Pessoa titular" at bounding box center [391, 257] width 118 height 36
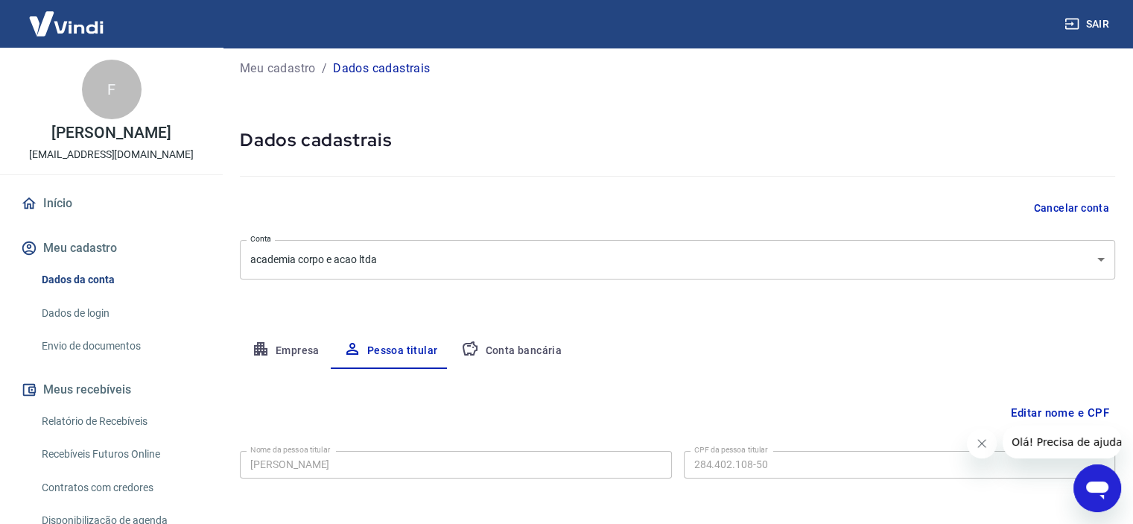
scroll to position [72, 0]
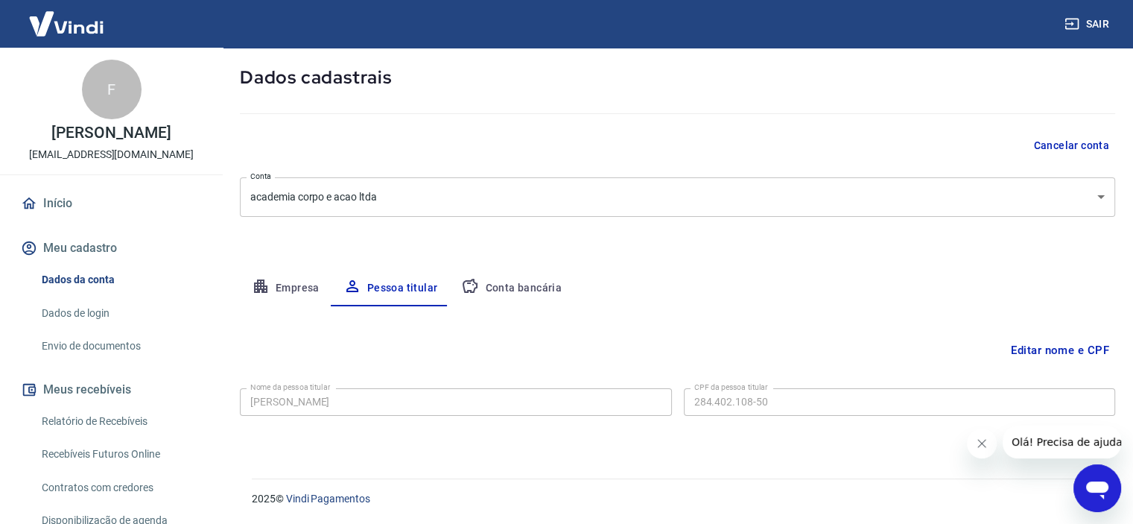
click at [127, 360] on link "Envio de documentos" at bounding box center [120, 346] width 169 height 31
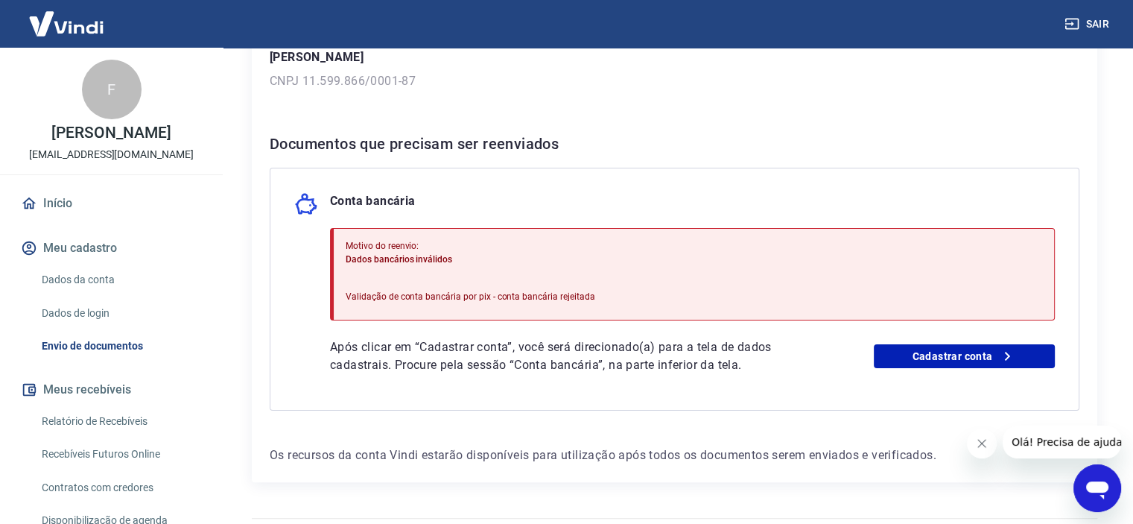
scroll to position [194, 0]
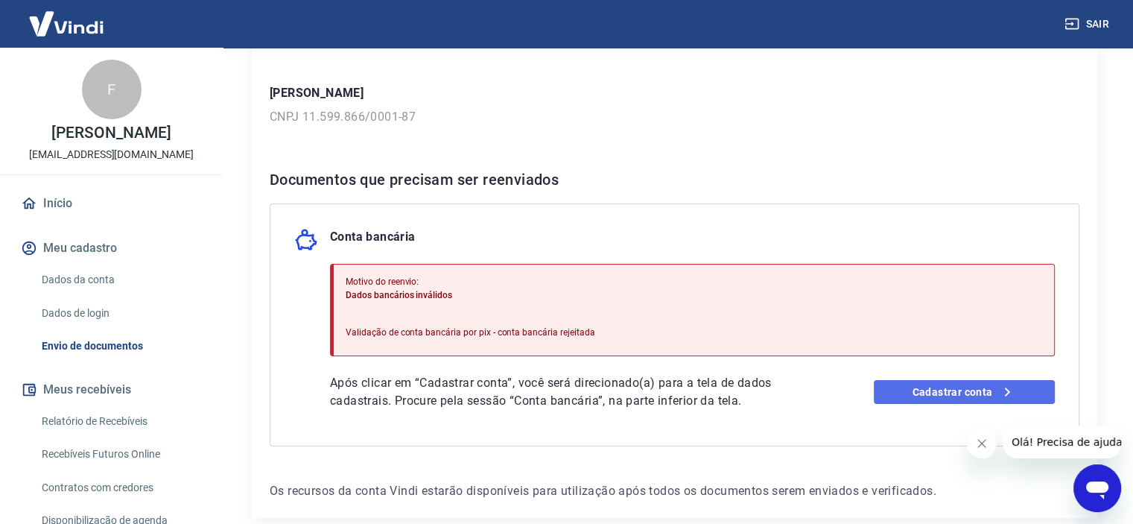
click at [924, 393] on link "Cadastrar conta" at bounding box center [964, 392] width 181 height 24
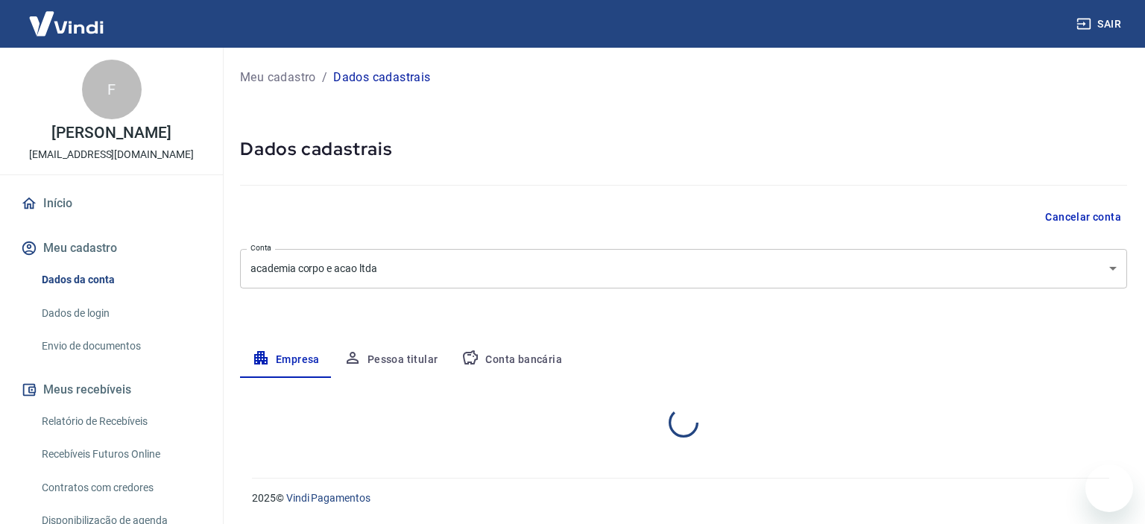
select select "MG"
select select "business"
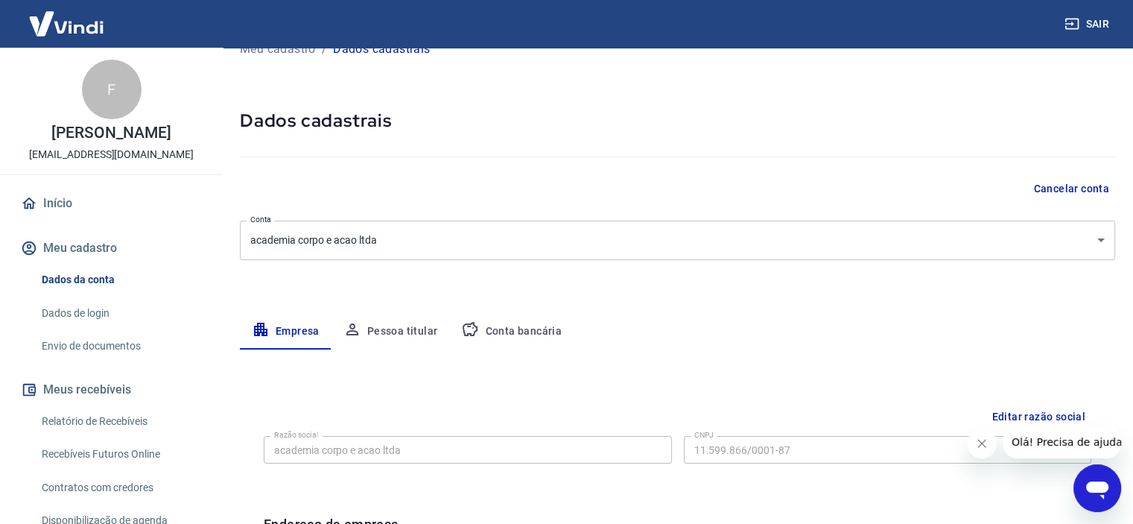
click at [529, 329] on button "Conta bancária" at bounding box center [511, 332] width 124 height 36
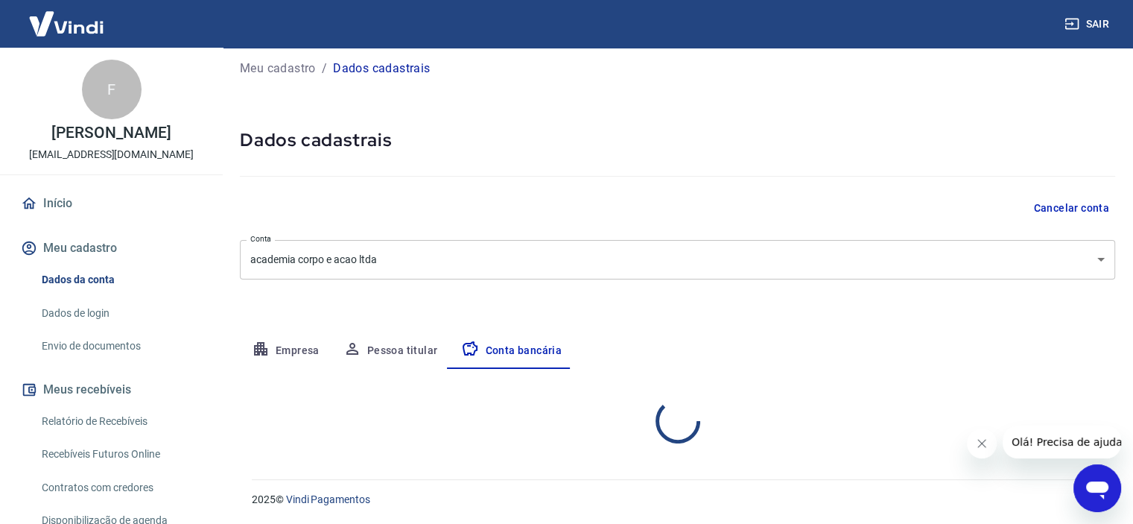
select select "1"
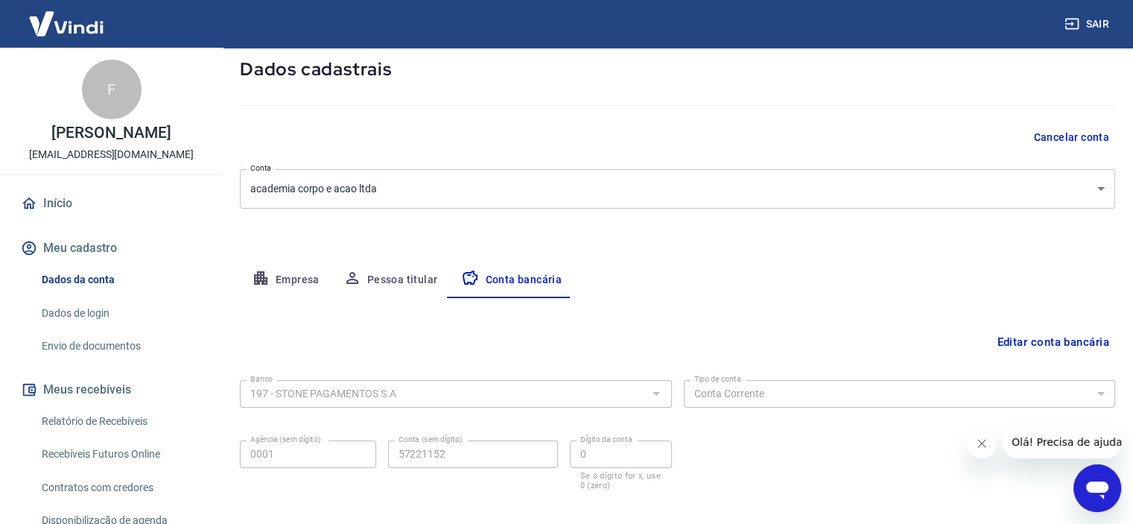
scroll to position [154, 0]
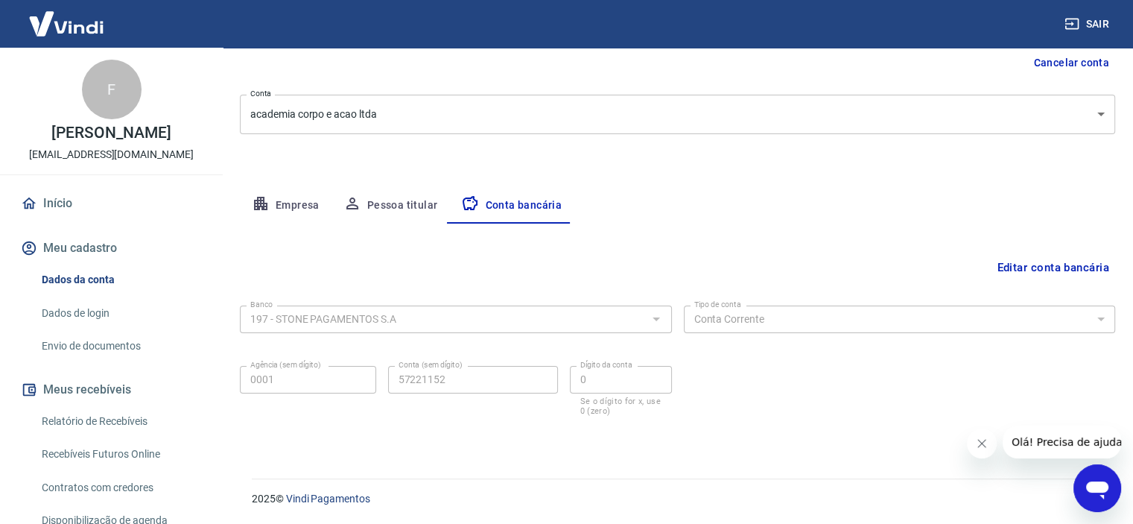
click at [590, 165] on div "Meu cadastro / Dados cadastrais Dados cadastrais Cancelar conta Conta academia …" at bounding box center [677, 176] width 911 height 567
click at [271, 201] on button "Empresa" at bounding box center [286, 206] width 92 height 36
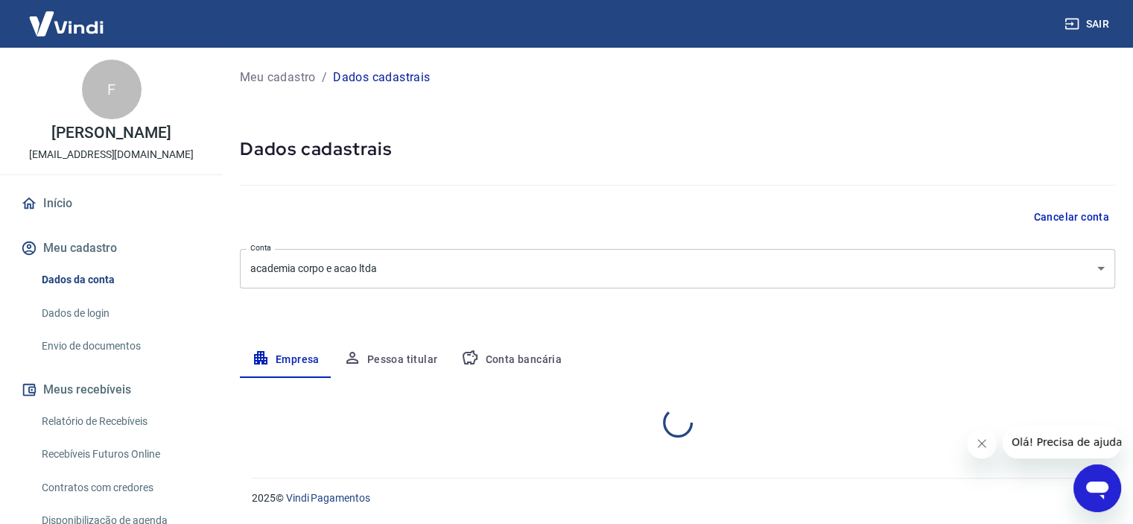
scroll to position [0, 0]
select select "MG"
select select "business"
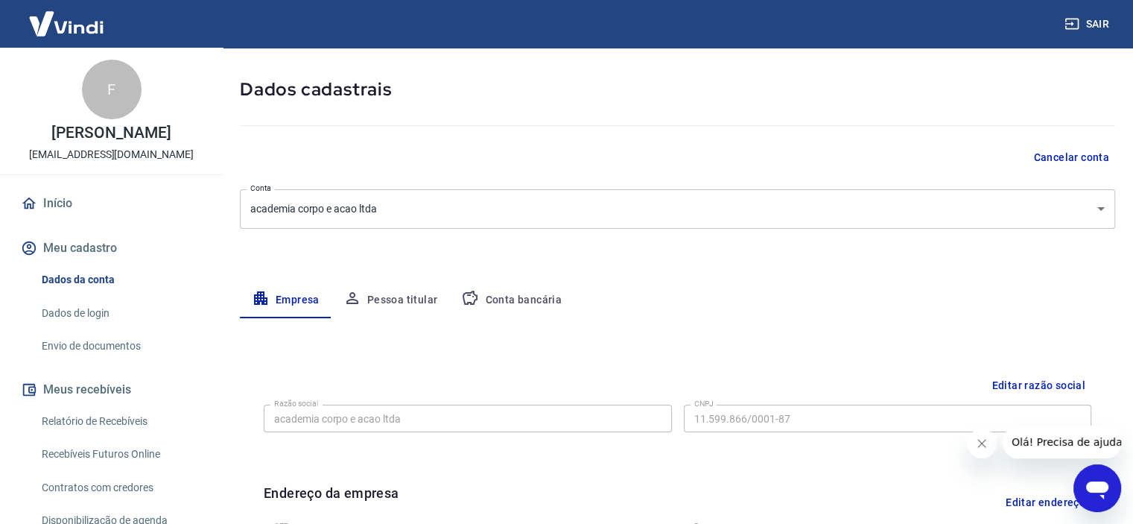
scroll to position [149, 0]
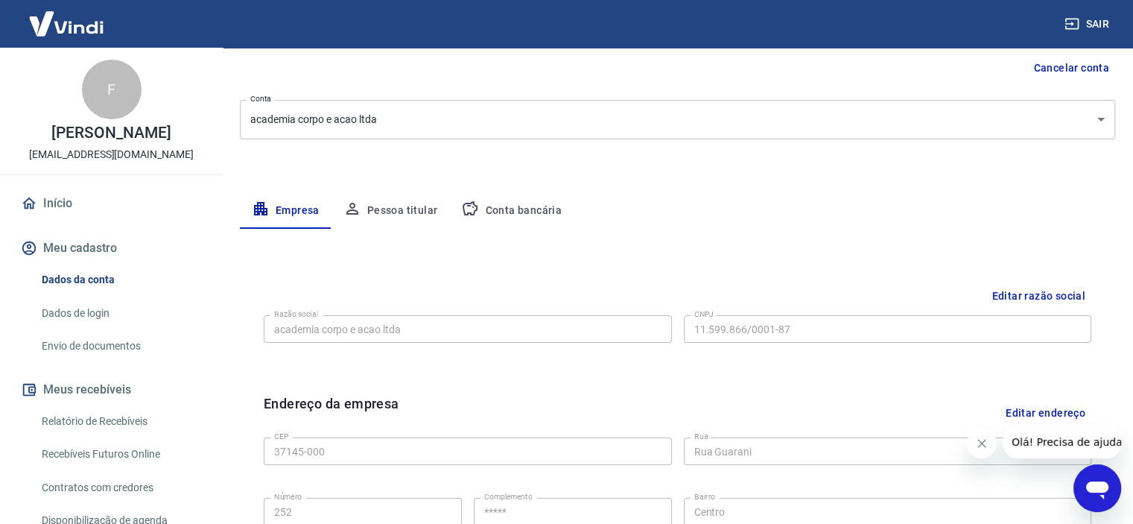
click at [680, 326] on div "Razão social academia corpo e acao ltda Razão social CNPJ 11.599.866/0001-87 CN…" at bounding box center [678, 327] width 828 height 37
drag, startPoint x: 990, startPoint y: 146, endPoint x: 990, endPoint y: 171, distance: 25.3
click at [990, 146] on div "Meu cadastro / Dados cadastrais Dados cadastrais Cancelar conta Conta academia …" at bounding box center [677, 380] width 911 height 963
click at [552, 215] on button "Conta bancária" at bounding box center [511, 211] width 124 height 36
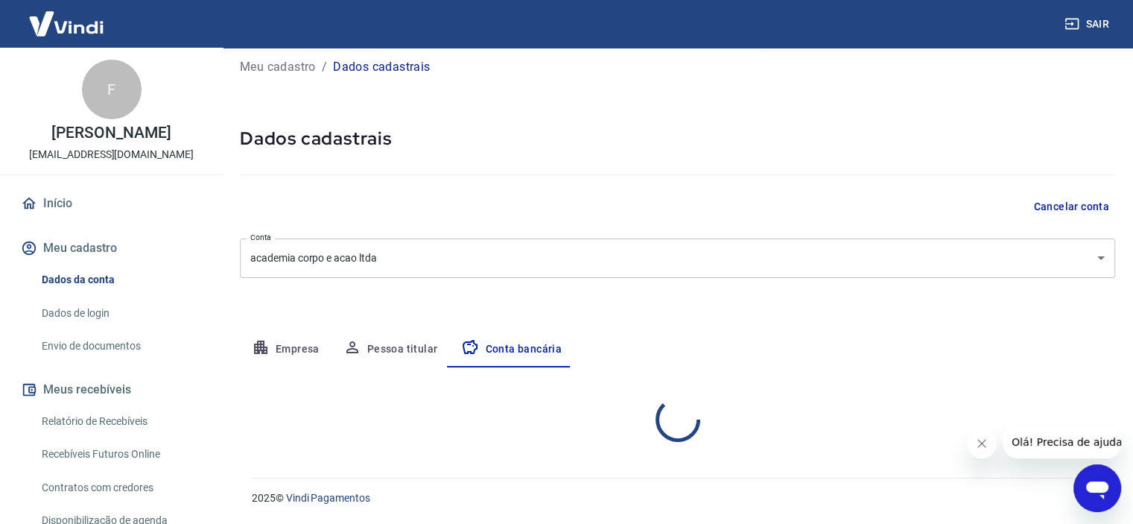
select select "1"
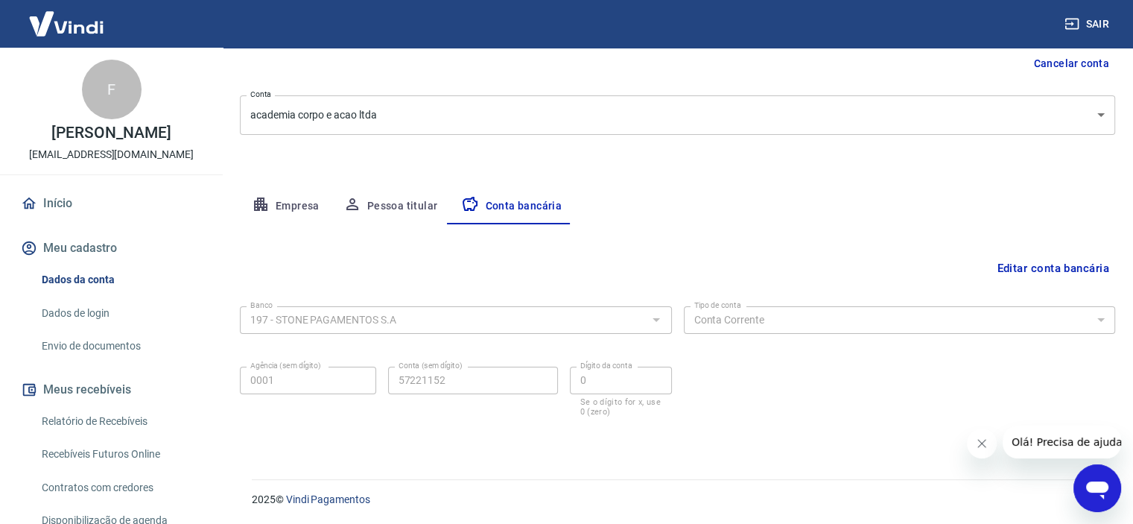
scroll to position [154, 0]
click at [1025, 271] on button "Editar conta bancária" at bounding box center [1053, 267] width 124 height 28
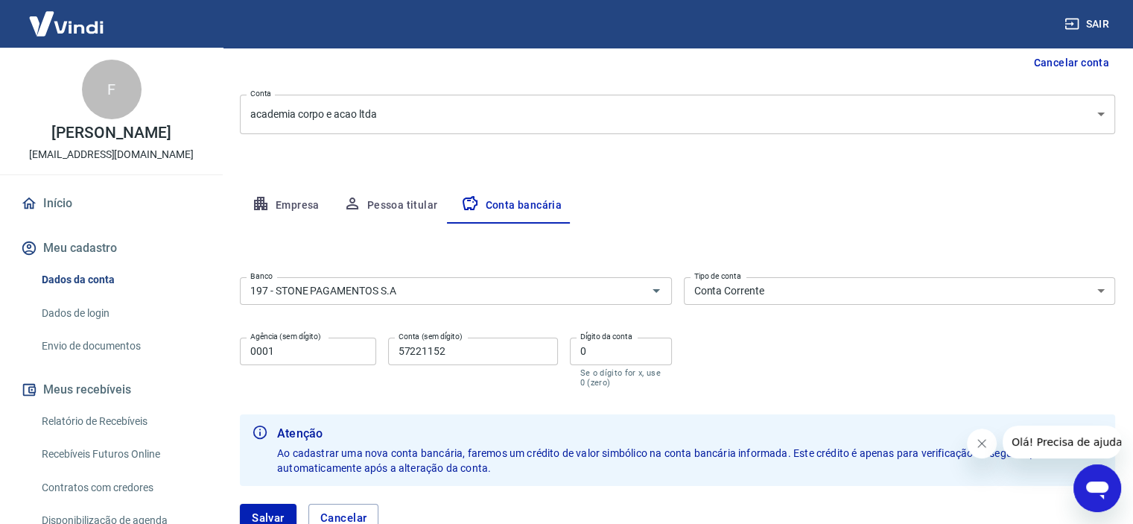
click at [498, 352] on input "57221152" at bounding box center [473, 352] width 170 height 28
type input "5722115"
click at [634, 355] on input "0" at bounding box center [621, 352] width 102 height 28
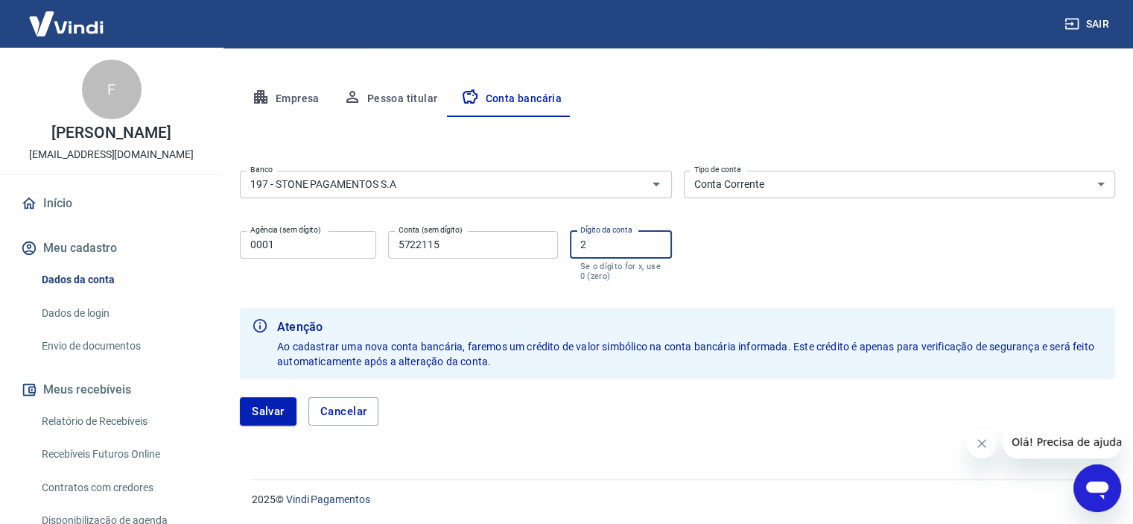
scroll to position [262, 0]
type input "2"
click at [263, 417] on button "Salvar" at bounding box center [268, 410] width 57 height 28
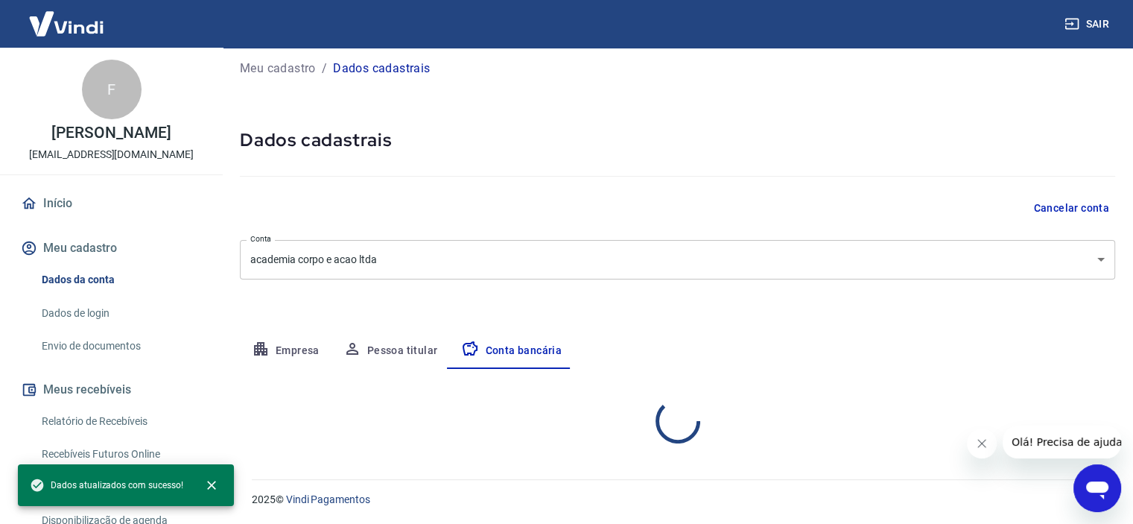
select select "1"
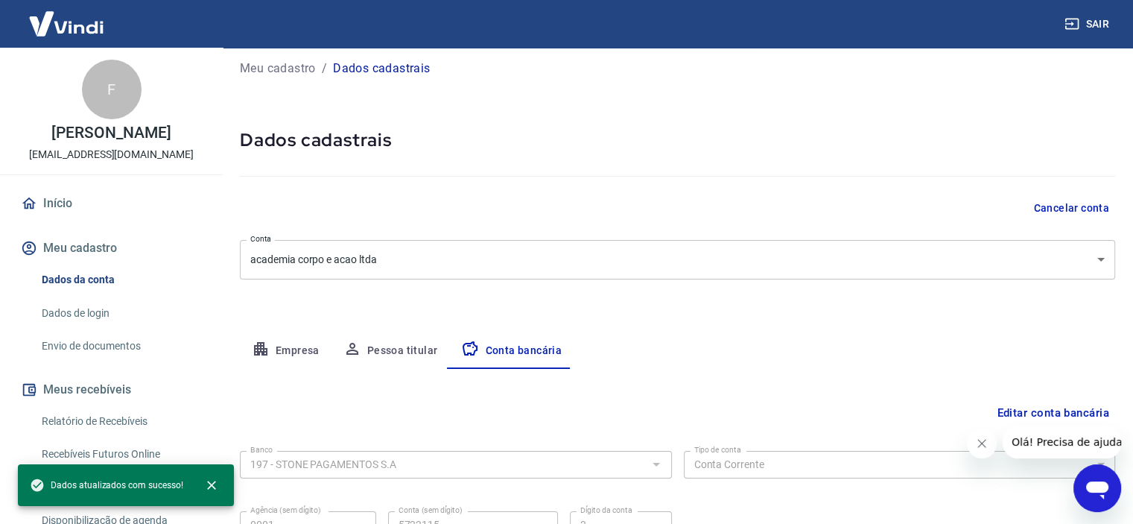
scroll to position [154, 0]
